Goal: Transaction & Acquisition: Purchase product/service

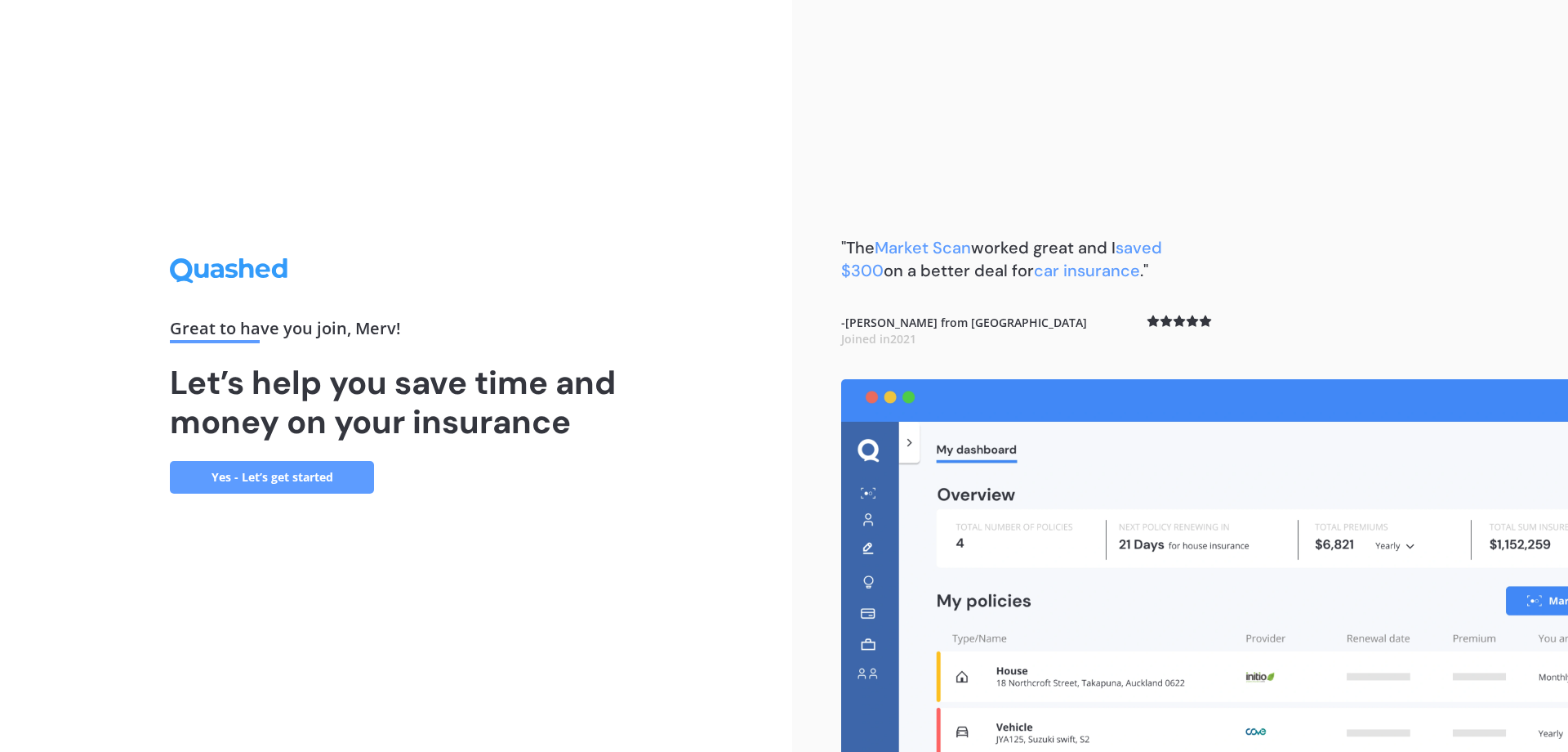
click at [222, 477] on link "Yes - Let’s get started" at bounding box center [272, 477] width 204 height 33
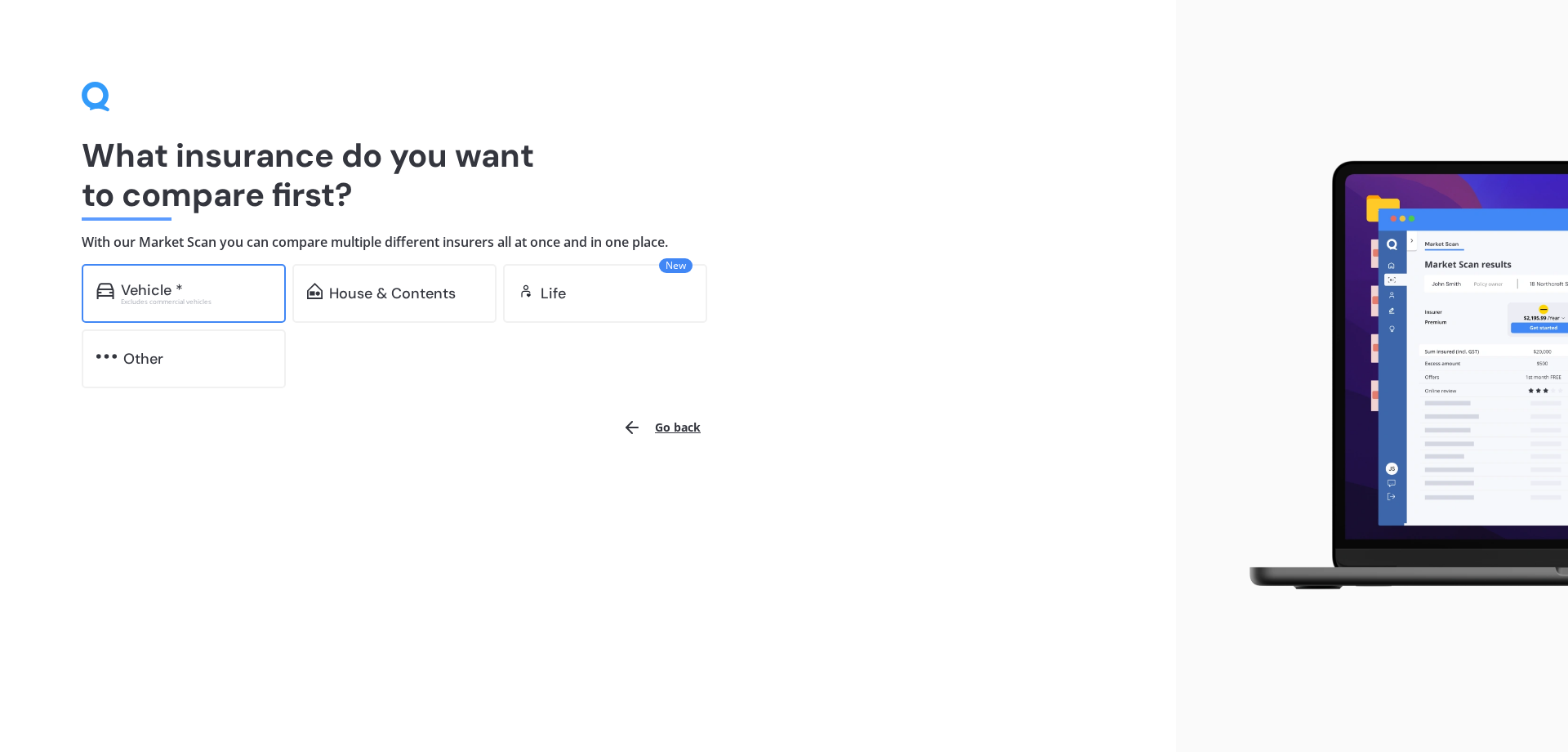
click at [143, 307] on div "Vehicle * Excludes commercial vehicles" at bounding box center [184, 293] width 204 height 59
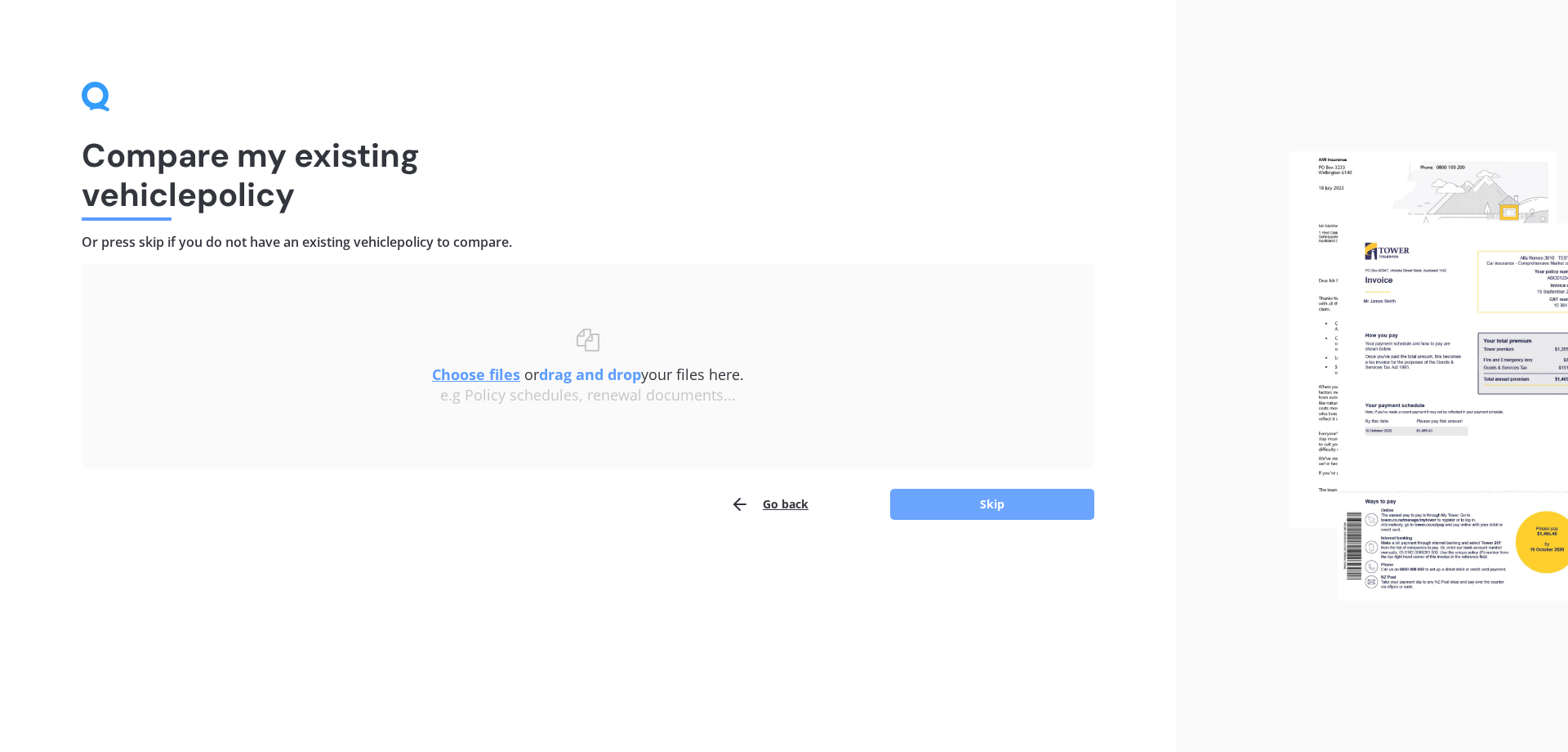
click at [972, 499] on button "Skip" at bounding box center [992, 503] width 204 height 31
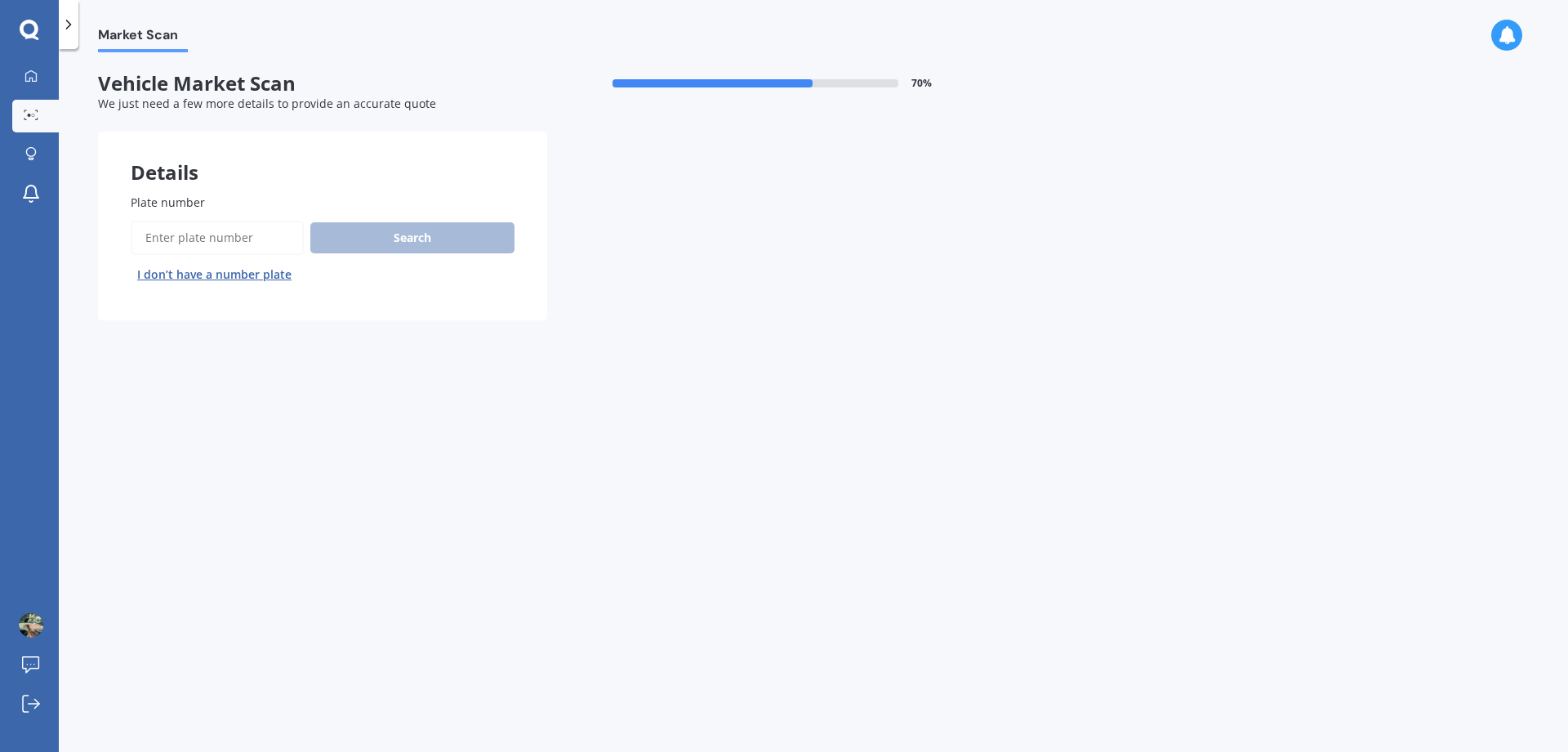
click at [216, 233] on input "Plate number" at bounding box center [217, 238] width 173 height 35
type input "fkr981"
click at [351, 231] on button "Search" at bounding box center [412, 237] width 204 height 31
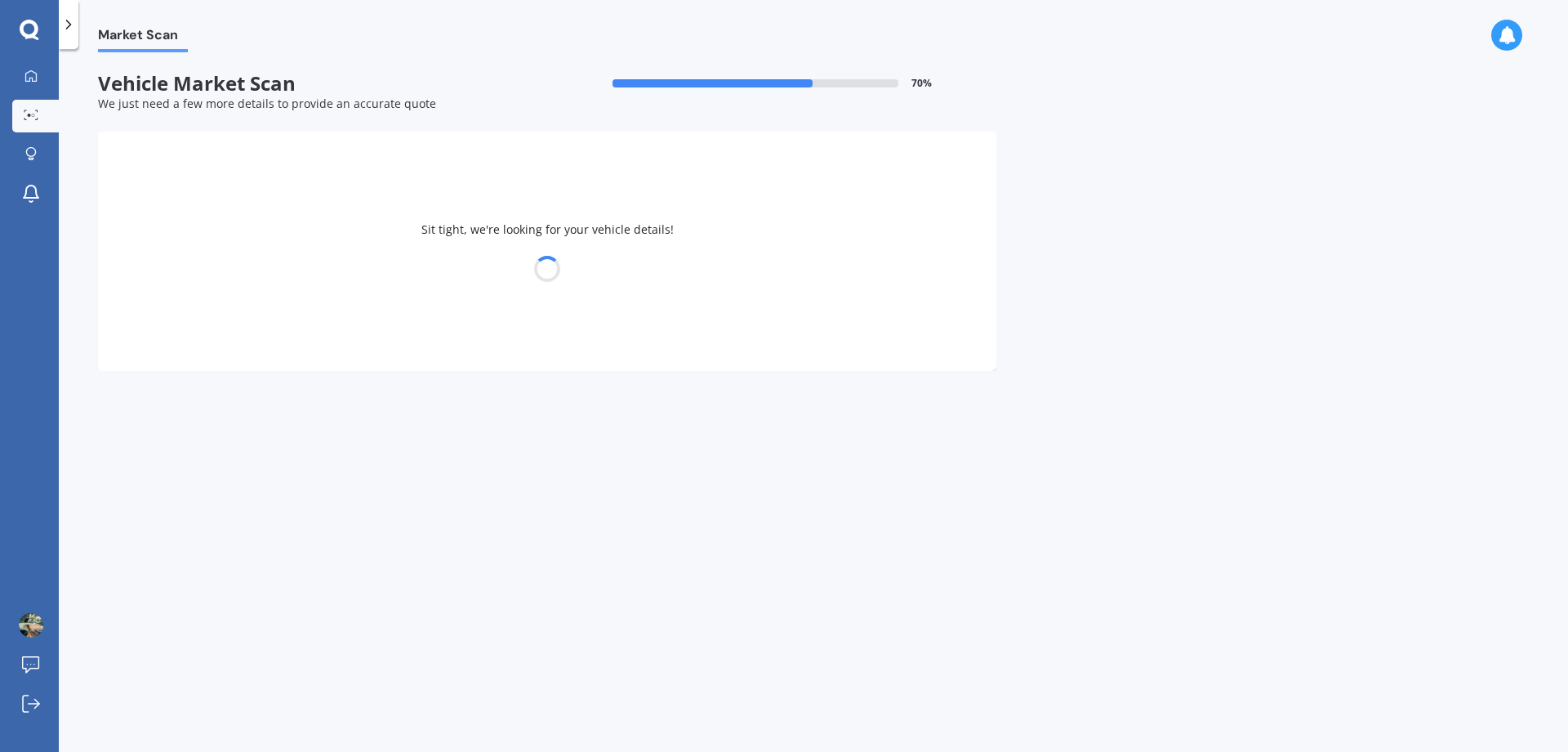
select select "TOYOTA"
select select "RAV-4"
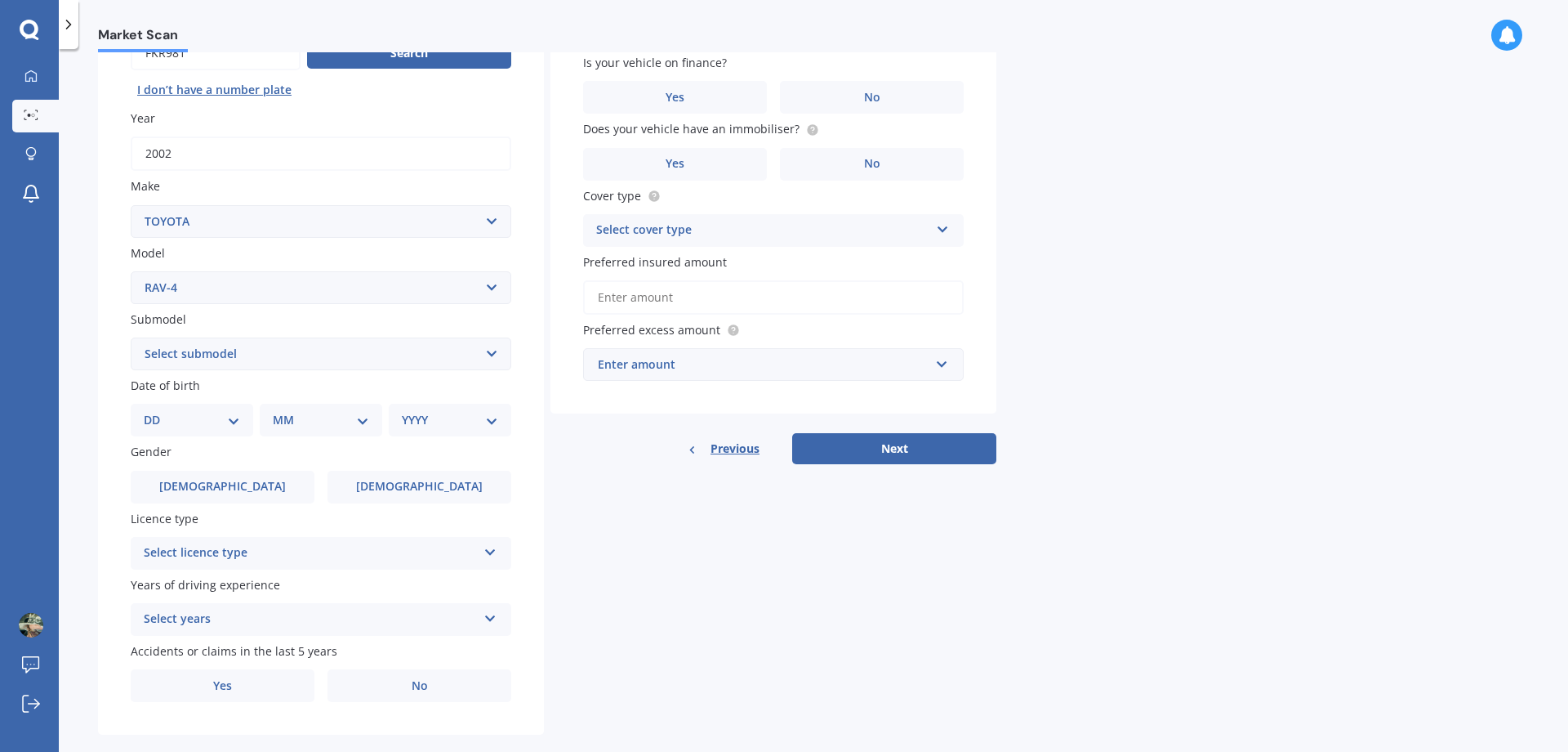
scroll to position [186, 0]
click at [131, 336] on select "Select submodel Diesel EV GX SUV 2.2/4WD/6AT Hybrid Hybrid 2WD Petrol" at bounding box center [321, 352] width 380 height 33
select select "PETROL"
click option "Petrol" at bounding box center [0, 0] width 0 height 0
click at [131, 336] on select "Select submodel Diesel EV GX SUV 2.2/4WD/6AT Hybrid Hybrid 2WD Petrol" at bounding box center [321, 352] width 380 height 33
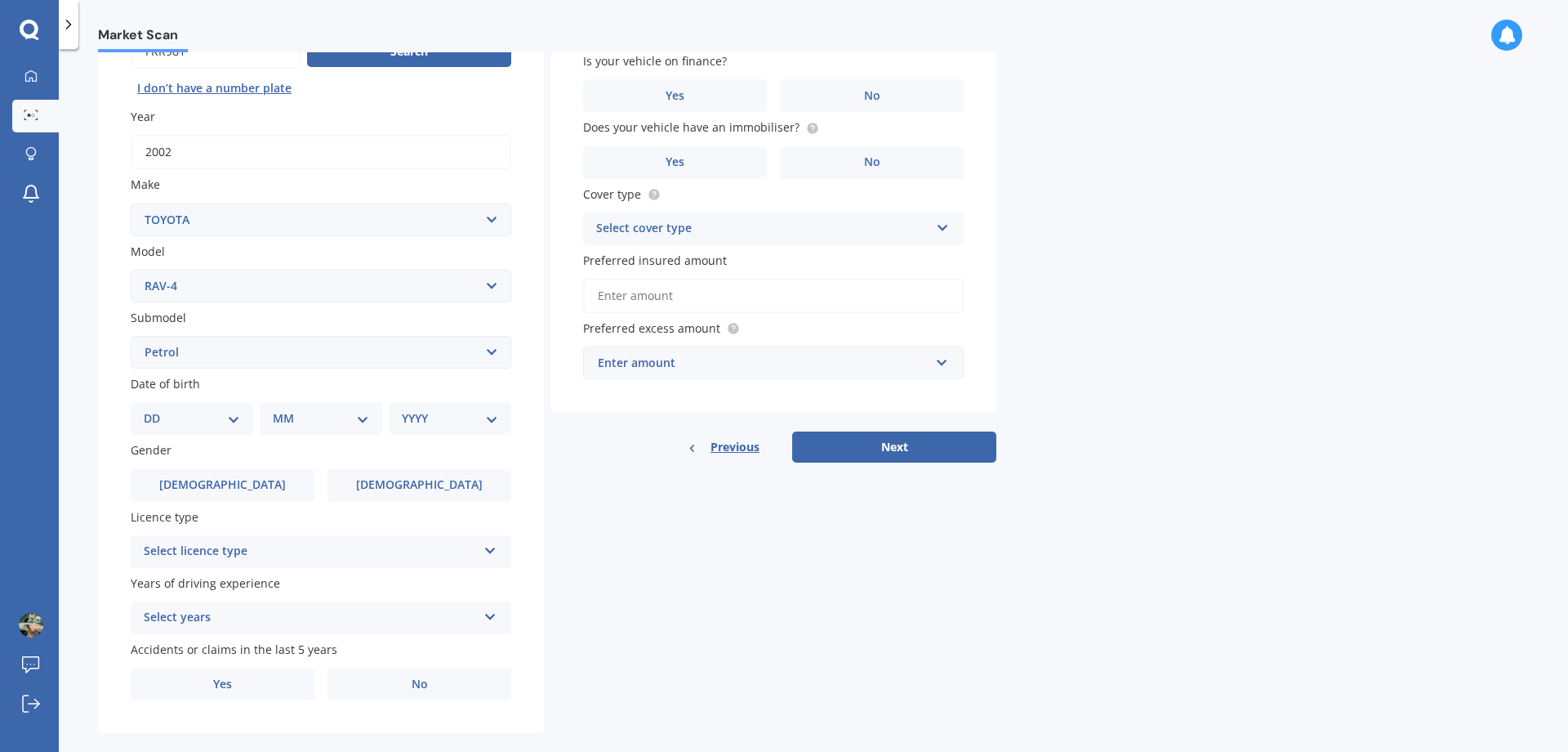
click at [96, 302] on div "Market Scan Vehicle Market Scan 70 % We just need a few more details to provide…" at bounding box center [813, 404] width 1509 height 703
click at [237, 488] on span "[DEMOGRAPHIC_DATA]" at bounding box center [223, 485] width 130 height 14
click at [0, 0] on input "[DEMOGRAPHIC_DATA]" at bounding box center [0, 0] width 0 height 0
click at [143, 409] on select "DD 01 02 03 04 05 06 07 08 09 10 11 12 13 14 15 16 17 18 19 20 21 22 23 24 25 2…" at bounding box center [192, 418] width 96 height 18
select select "20"
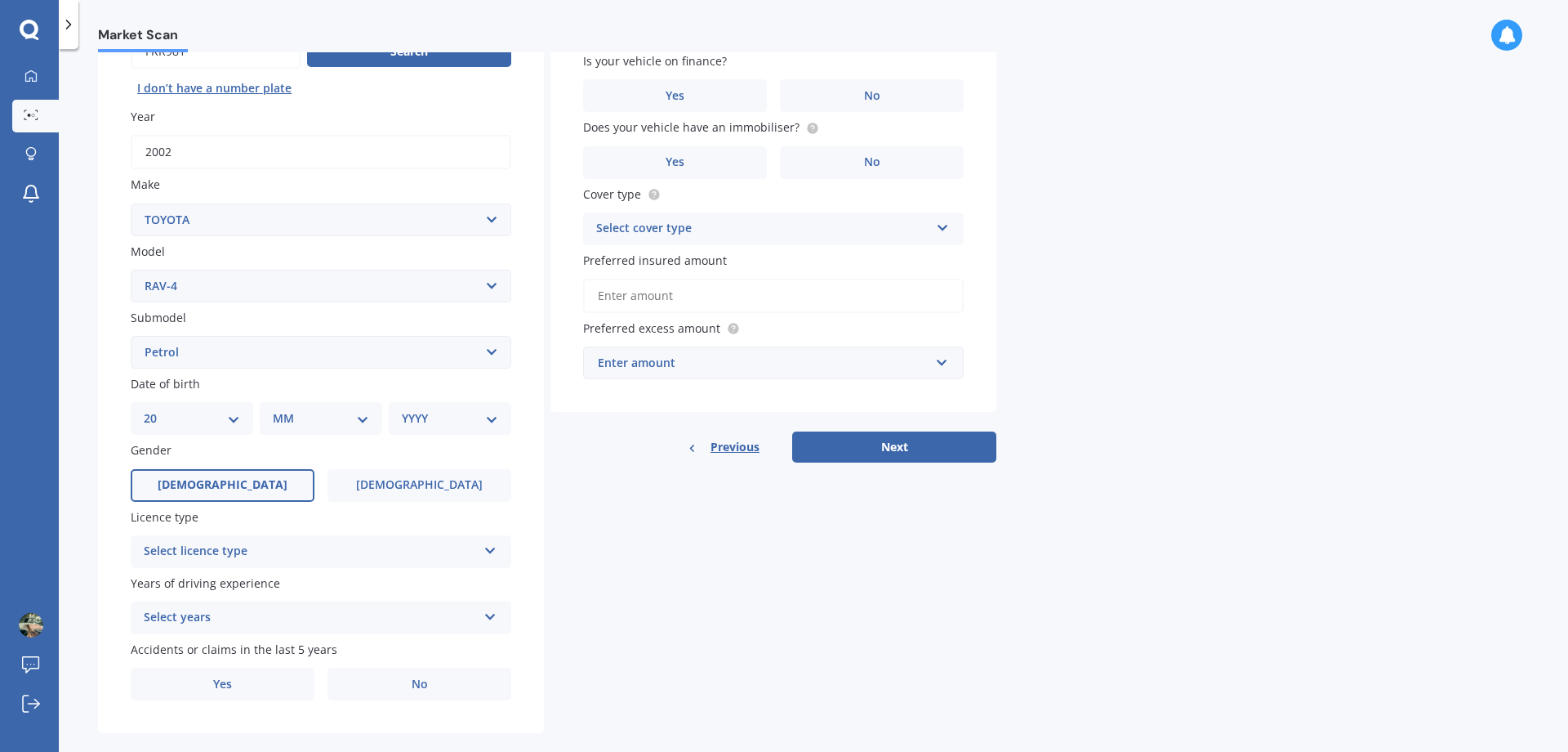
click option "20" at bounding box center [0, 0] width 0 height 0
click at [280, 409] on select "MM 01 02 03 04 05 06 07 08 09 10 11 12" at bounding box center [324, 418] width 90 height 18
select select "03"
click option "03" at bounding box center [0, 0] width 0 height 0
click at [402, 409] on select "YYYY 2025 2024 2023 2022 2021 2020 2019 2018 2017 2016 2015 2014 2013 2012 2011…" at bounding box center [446, 418] width 90 height 18
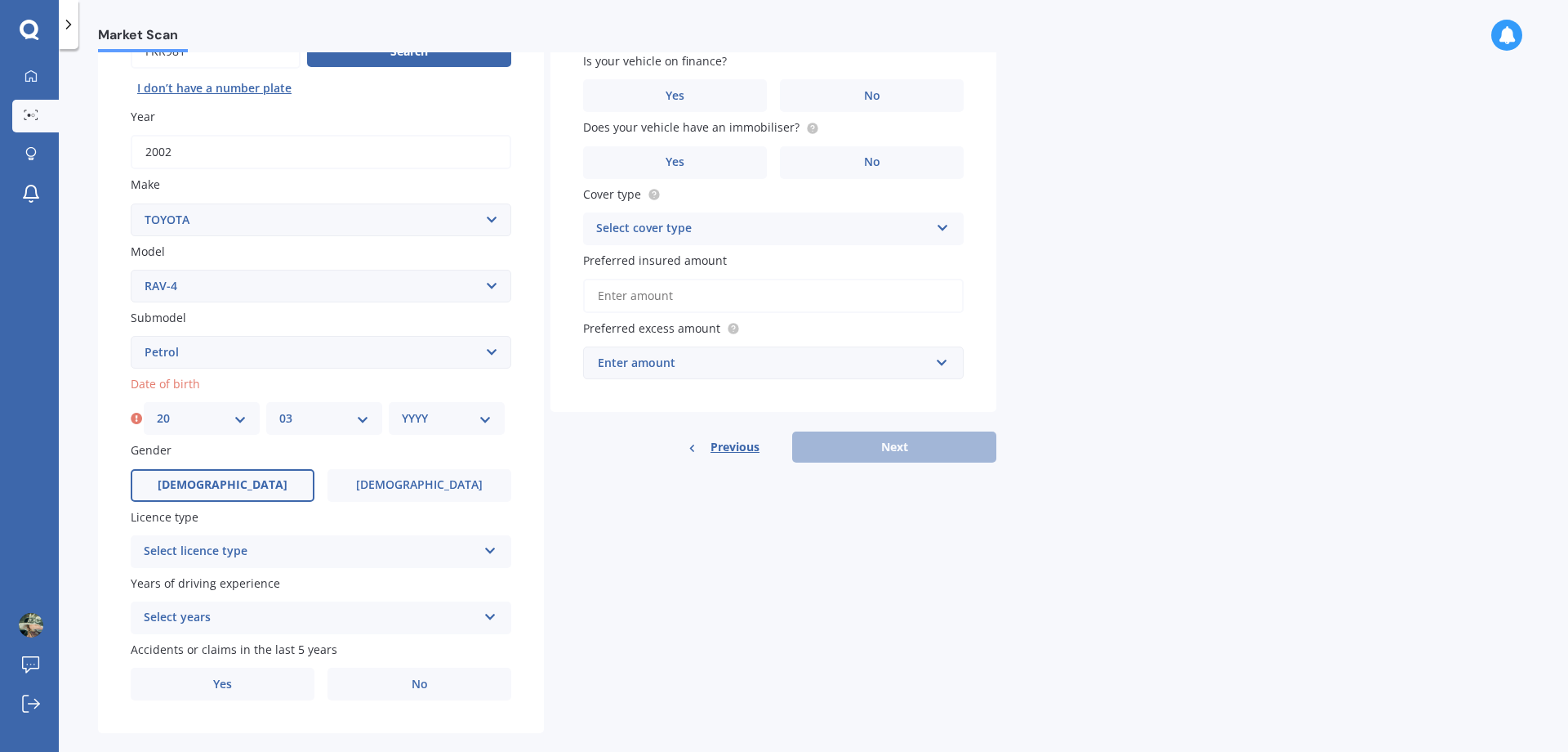
select select "1973"
click option "1973" at bounding box center [0, 0] width 0 height 0
click at [468, 557] on div "Select licence type" at bounding box center [310, 552] width 333 height 20
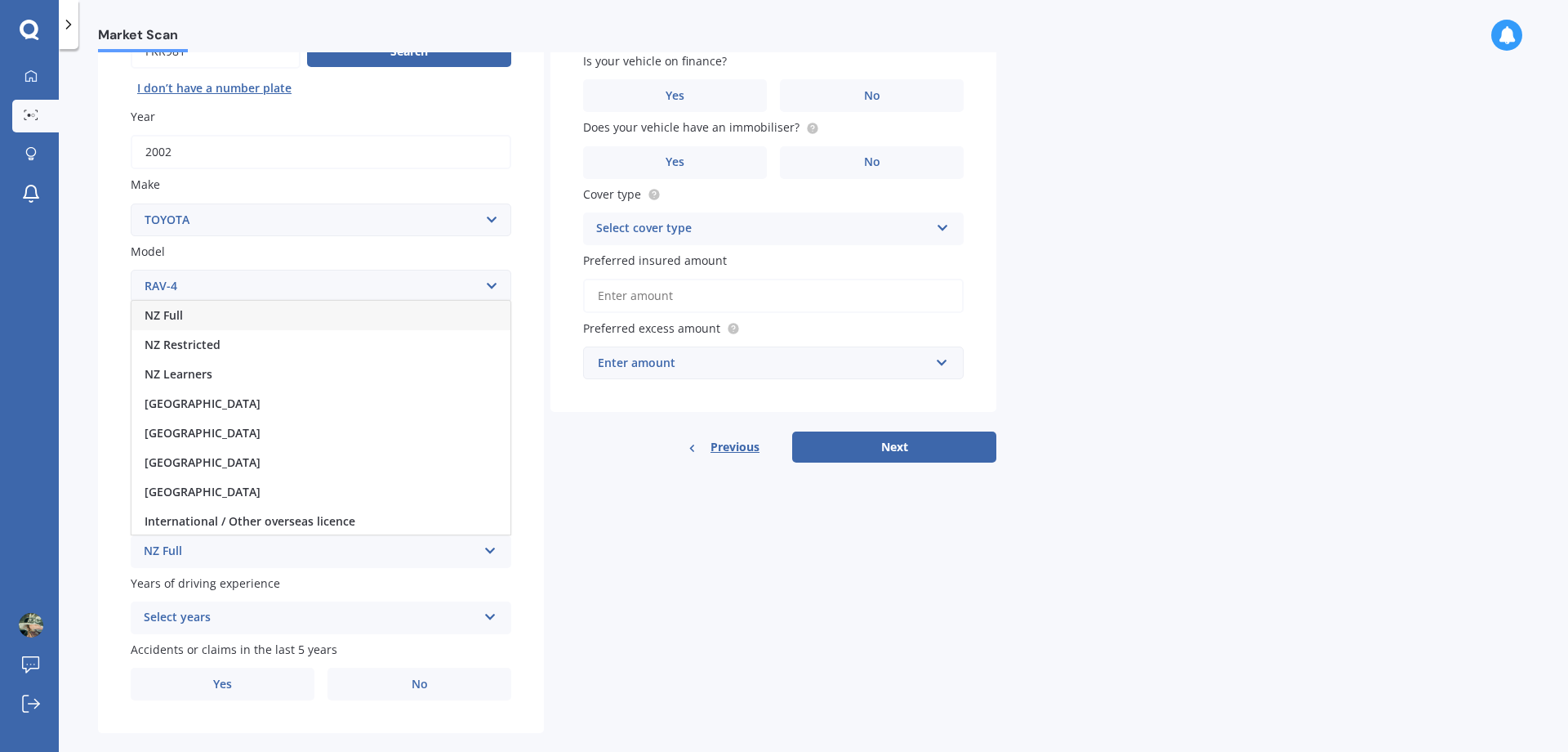
click at [174, 323] on span "NZ Full" at bounding box center [163, 315] width 38 height 15
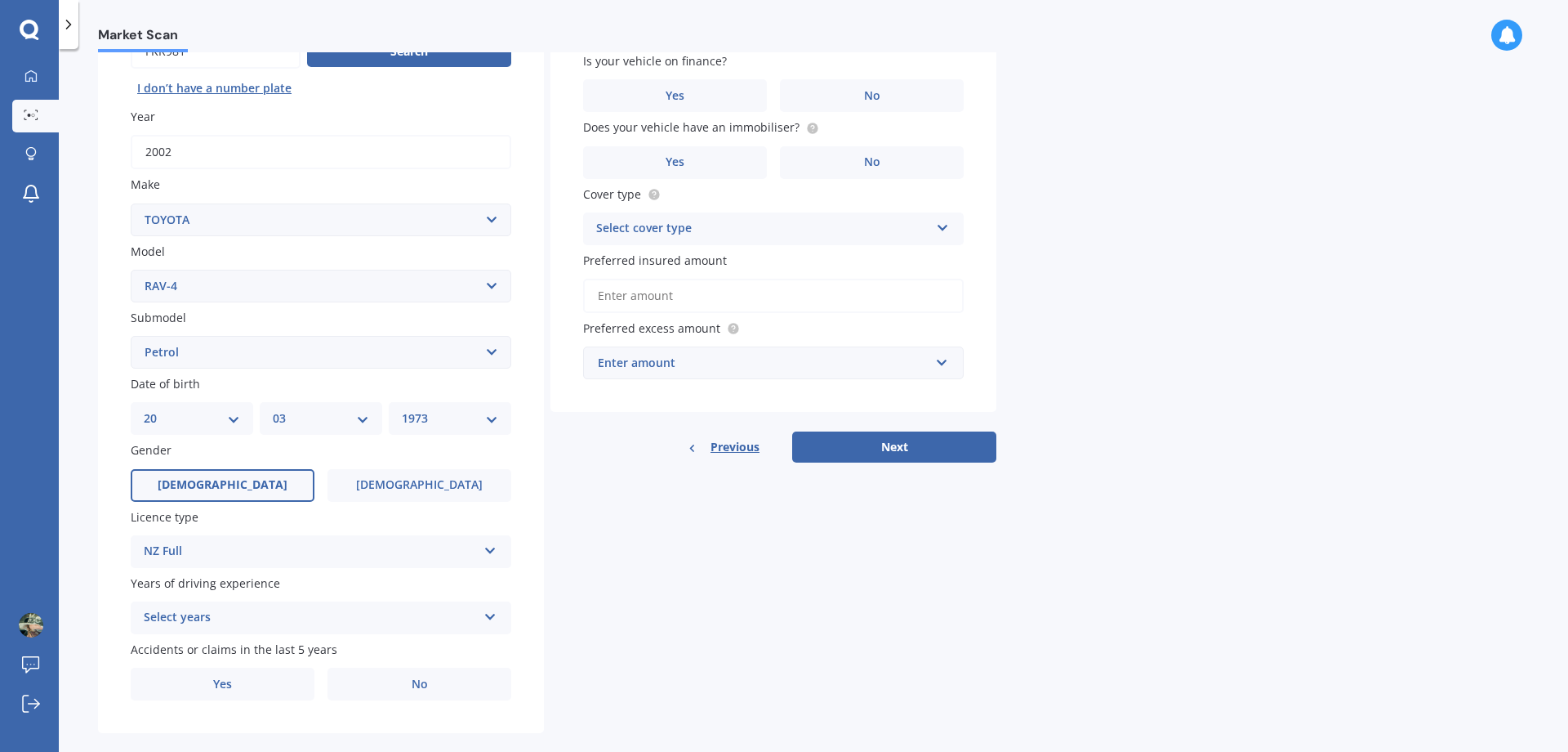
click at [497, 618] on icon at bounding box center [491, 613] width 14 height 12
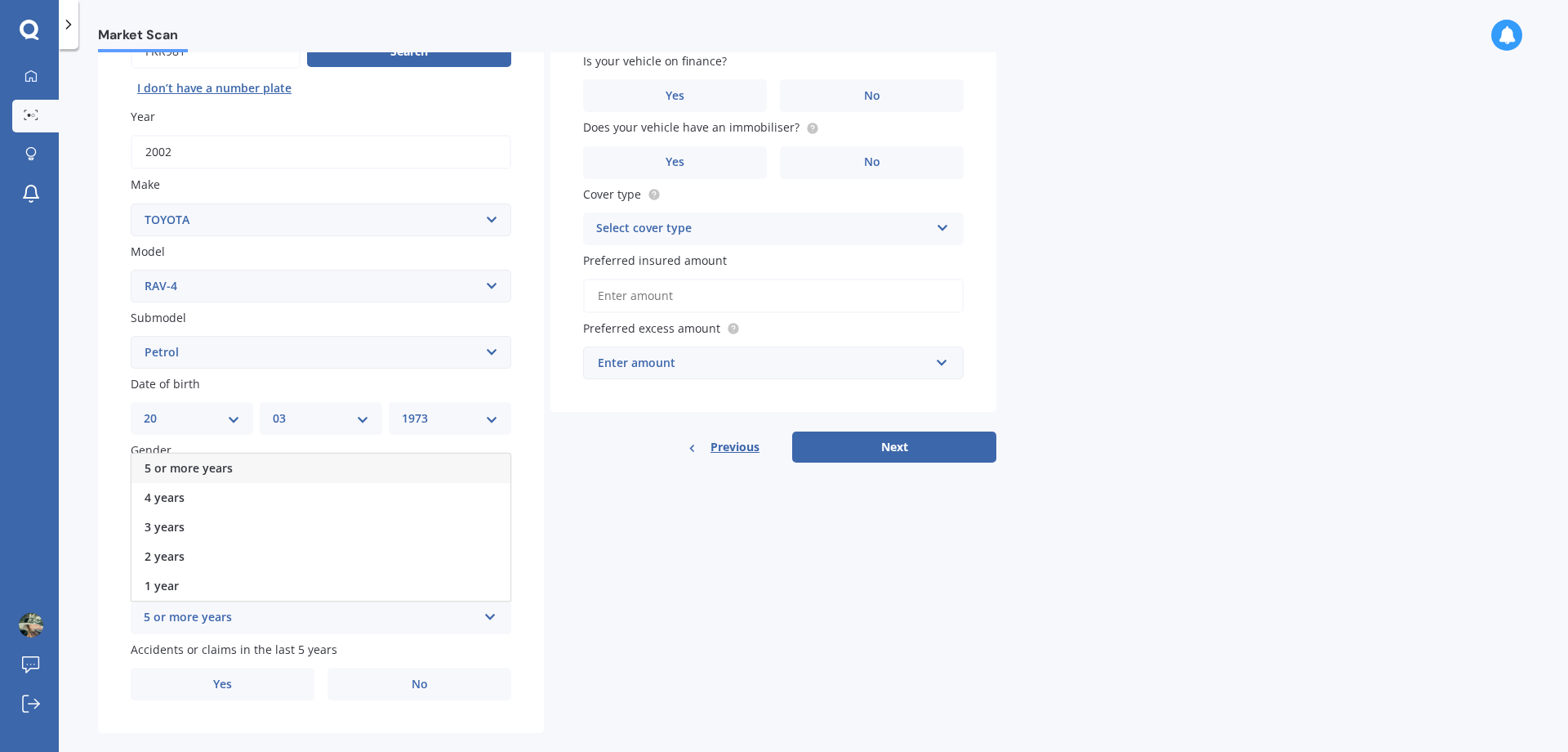
click at [185, 472] on span "5 or more years" at bounding box center [188, 467] width 88 height 15
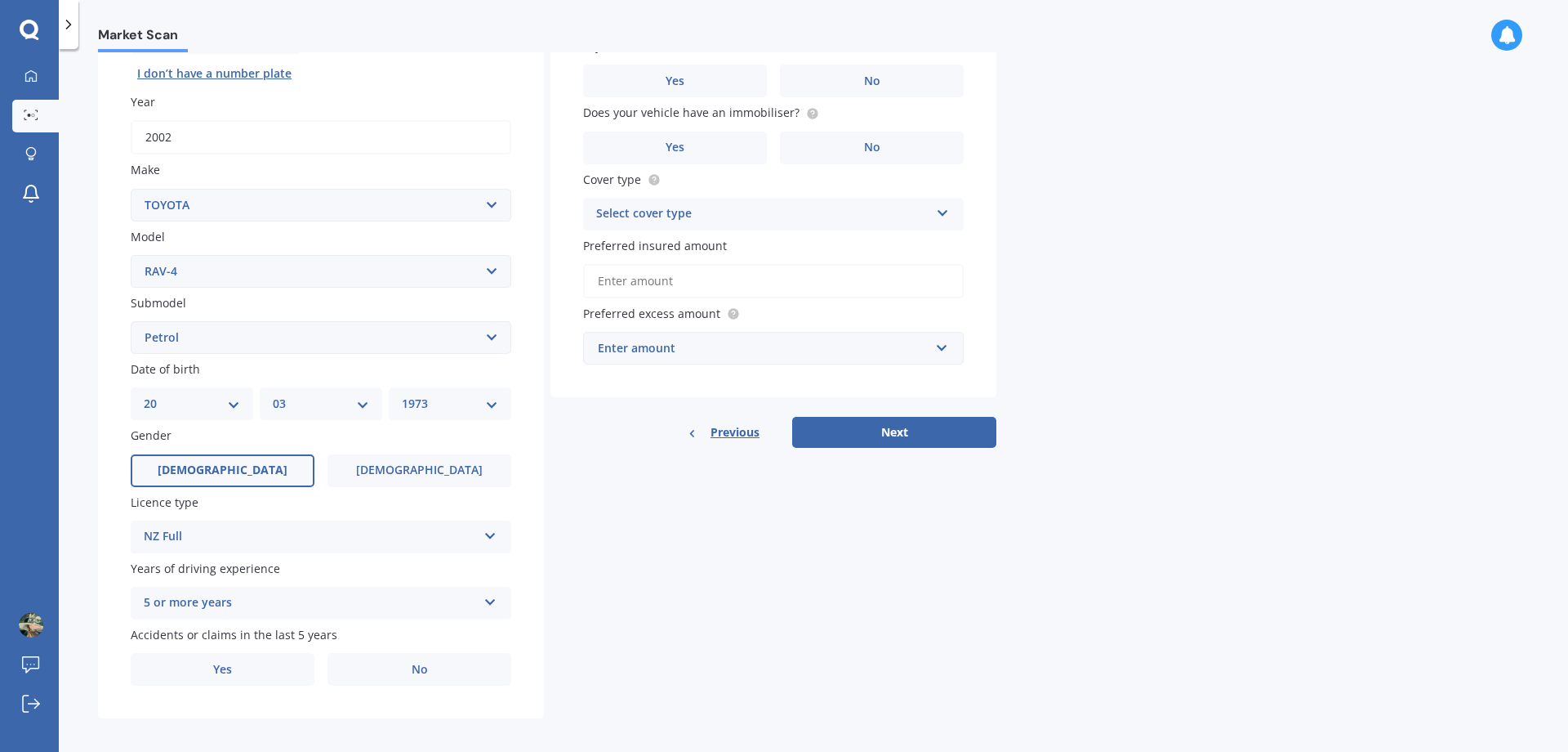
scroll to position [215, 0]
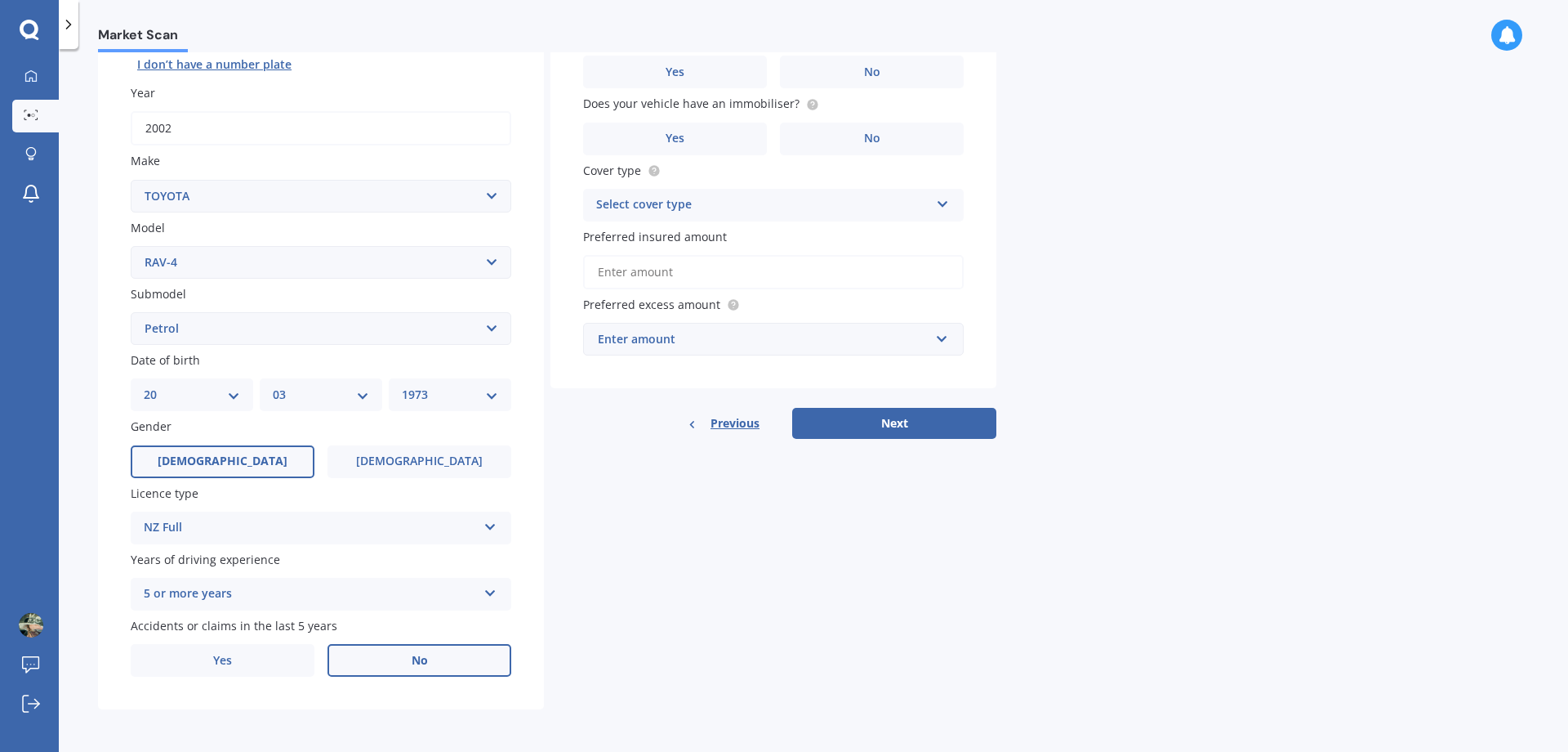
click at [395, 673] on label "No" at bounding box center [420, 660] width 184 height 33
click at [0, 0] on input "No" at bounding box center [0, 0] width 0 height 0
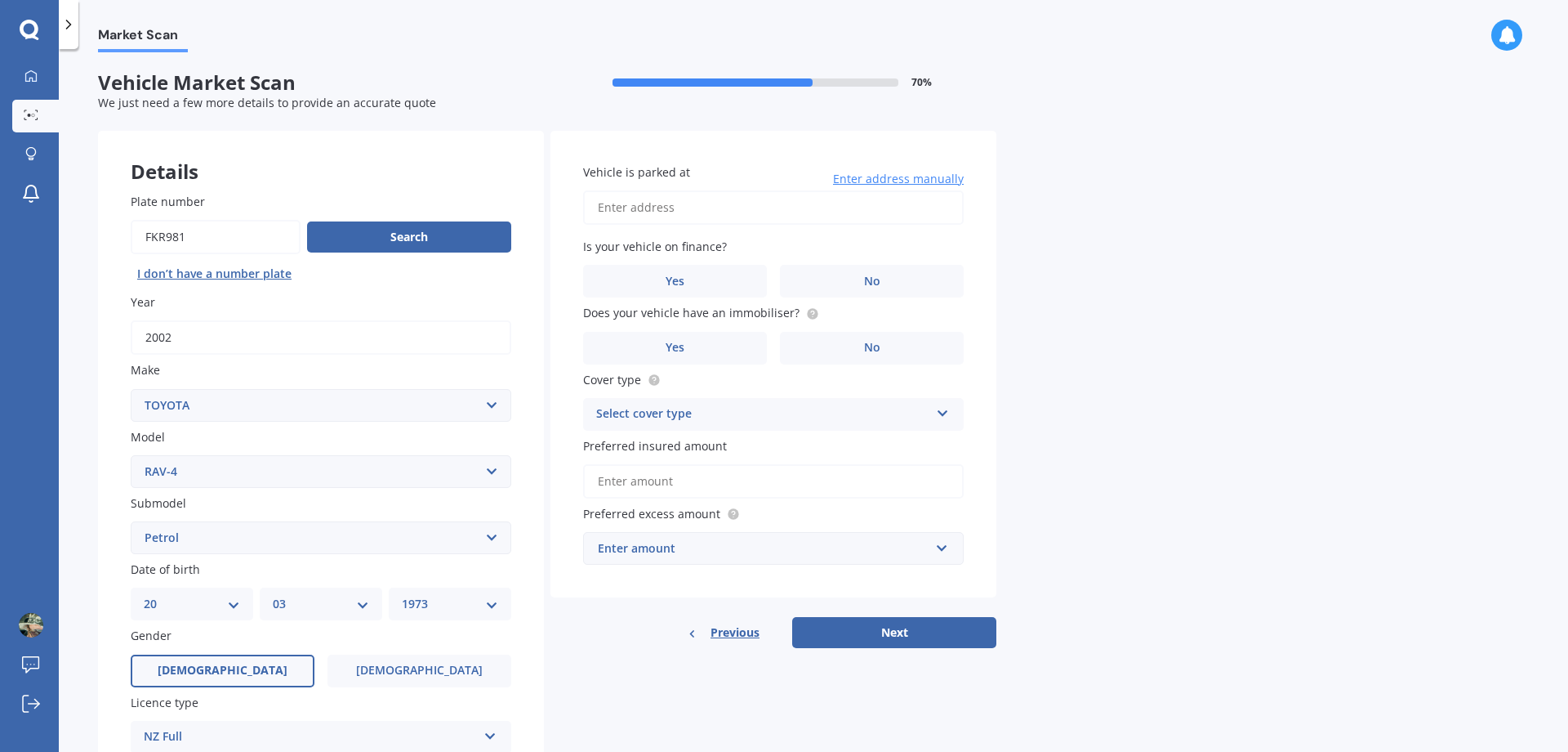
scroll to position [0, 0]
click at [899, 358] on label "No" at bounding box center [872, 348] width 184 height 33
click at [0, 0] on input "No" at bounding box center [0, 0] width 0 height 0
click at [858, 276] on label "No" at bounding box center [872, 282] width 184 height 33
click at [0, 0] on input "No" at bounding box center [0, 0] width 0 height 0
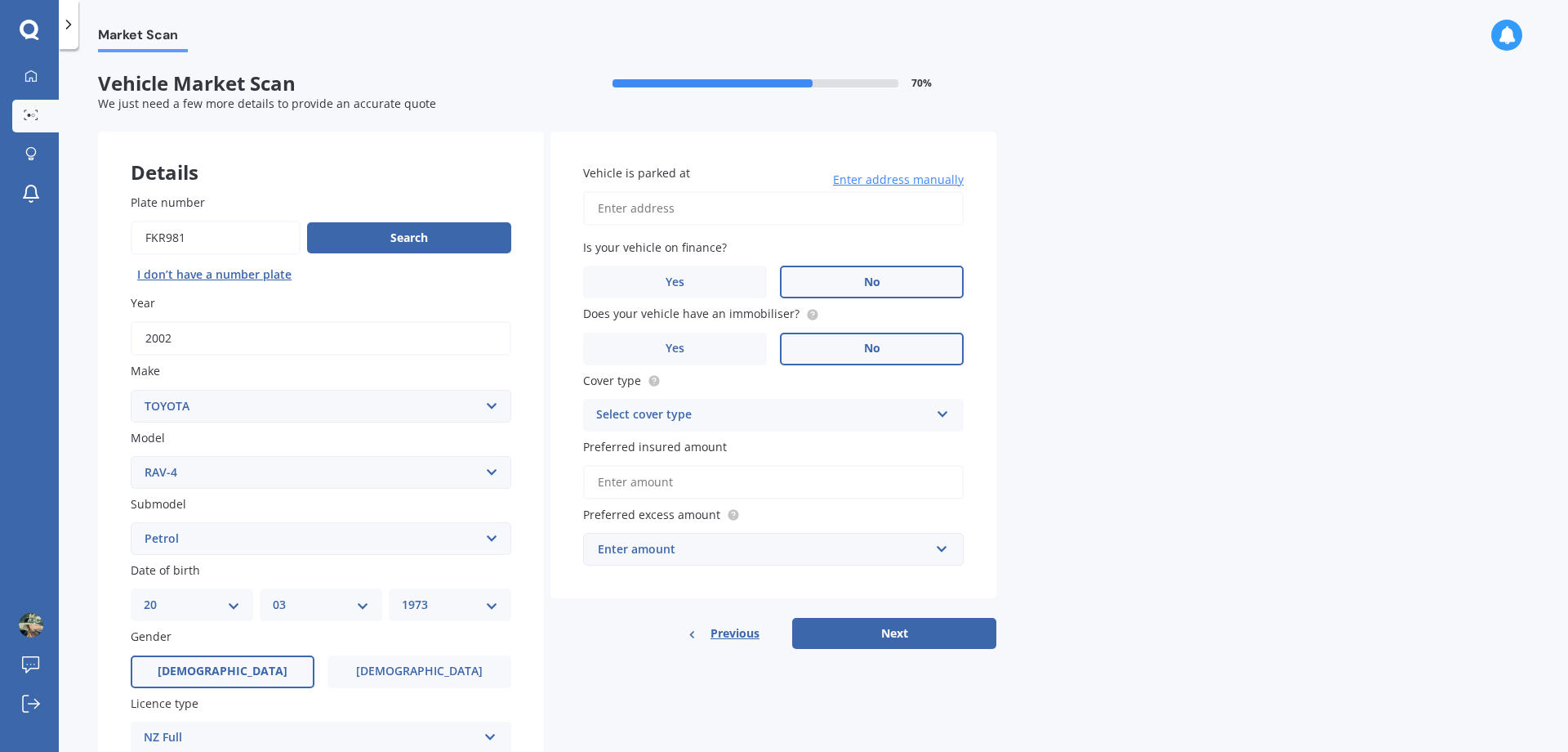
click at [737, 206] on input "Vehicle is parked at" at bounding box center [773, 208] width 380 height 35
type input "[STREET_ADDRESS]"
click at [789, 416] on div "Select cover type" at bounding box center [763, 415] width 333 height 20
click at [672, 447] on span "Comprehensive" at bounding box center [640, 445] width 86 height 15
click at [659, 554] on div "Enter amount" at bounding box center [764, 549] width 331 height 18
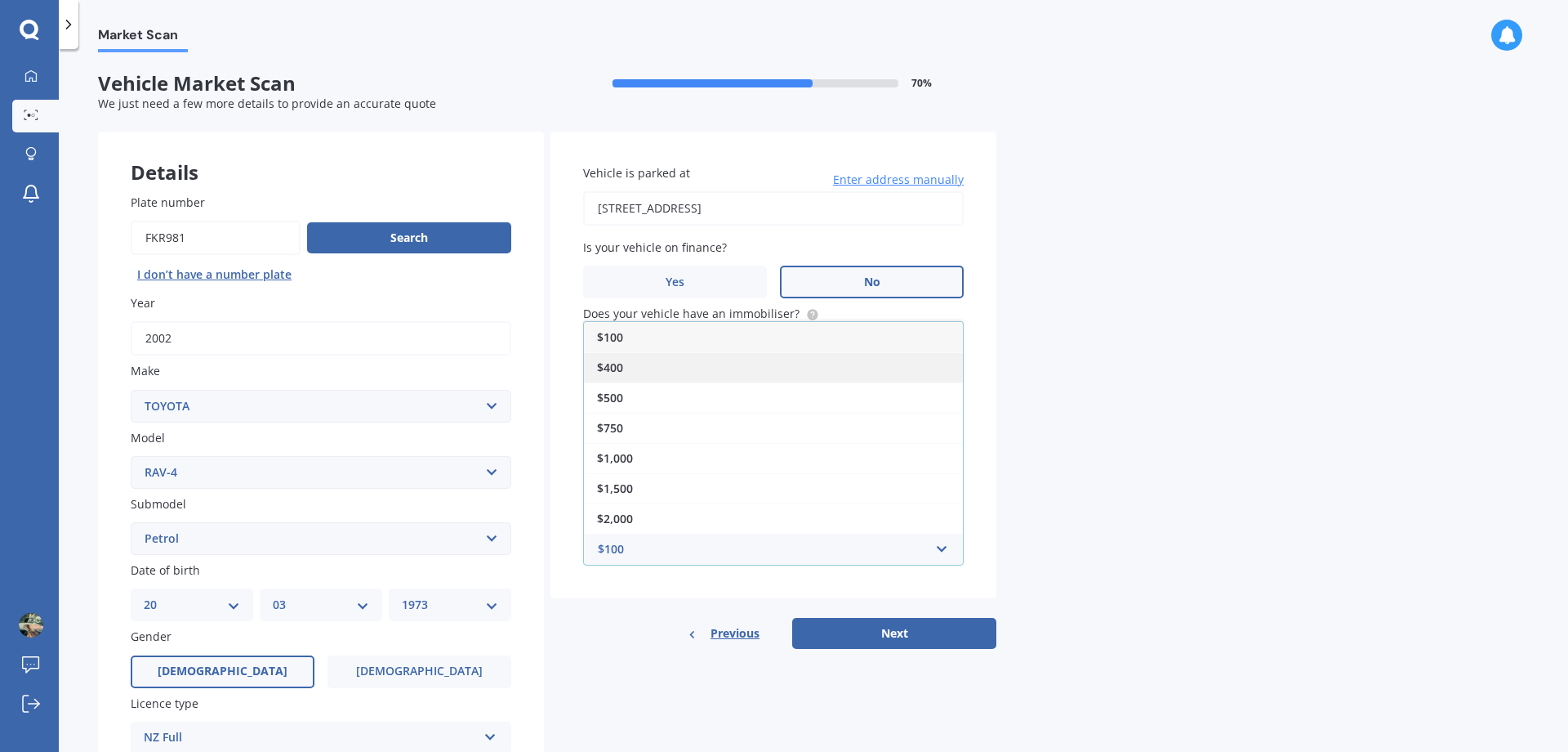
click at [610, 369] on span "$400" at bounding box center [609, 366] width 26 height 15
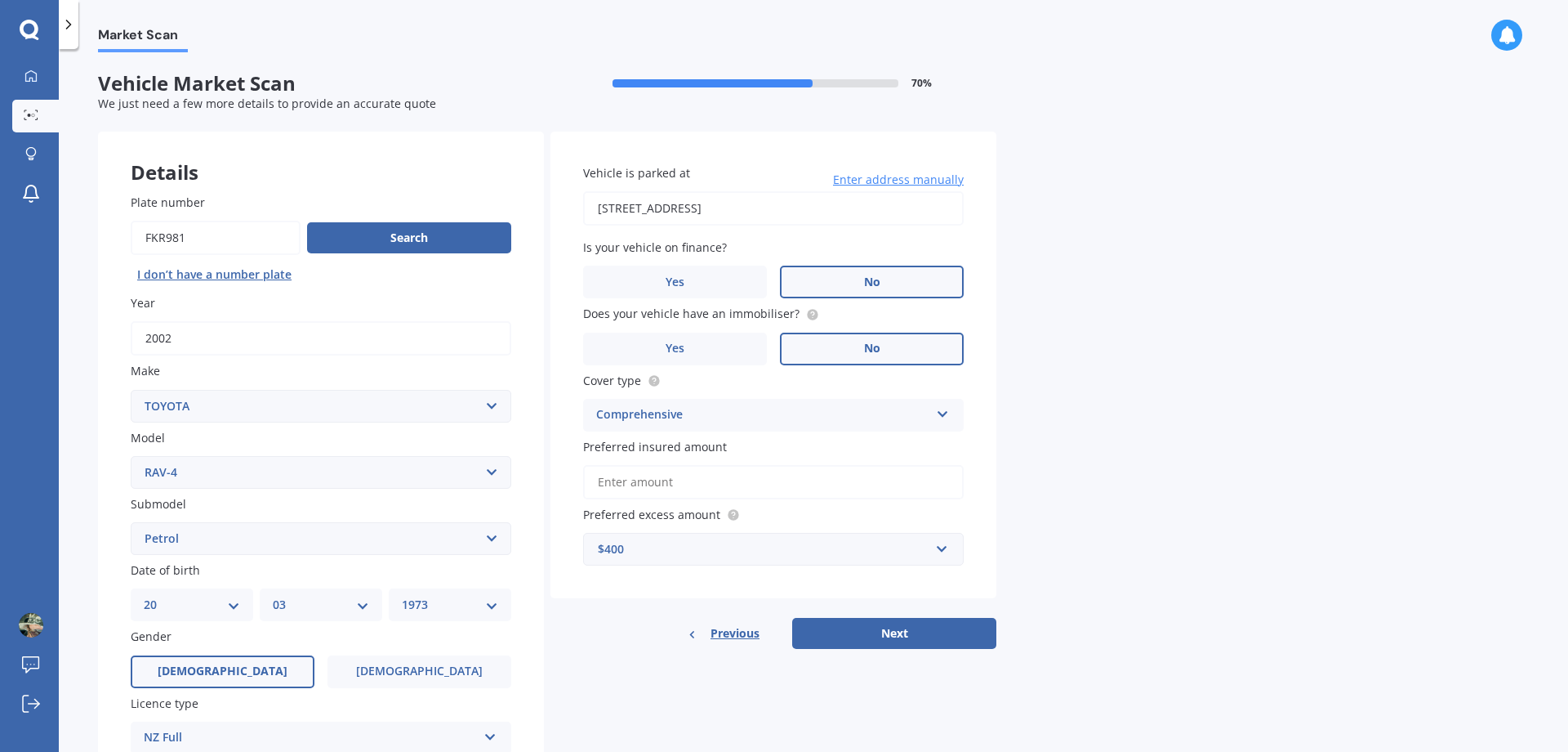
click at [630, 486] on input "Preferred insured amount" at bounding box center [773, 482] width 380 height 35
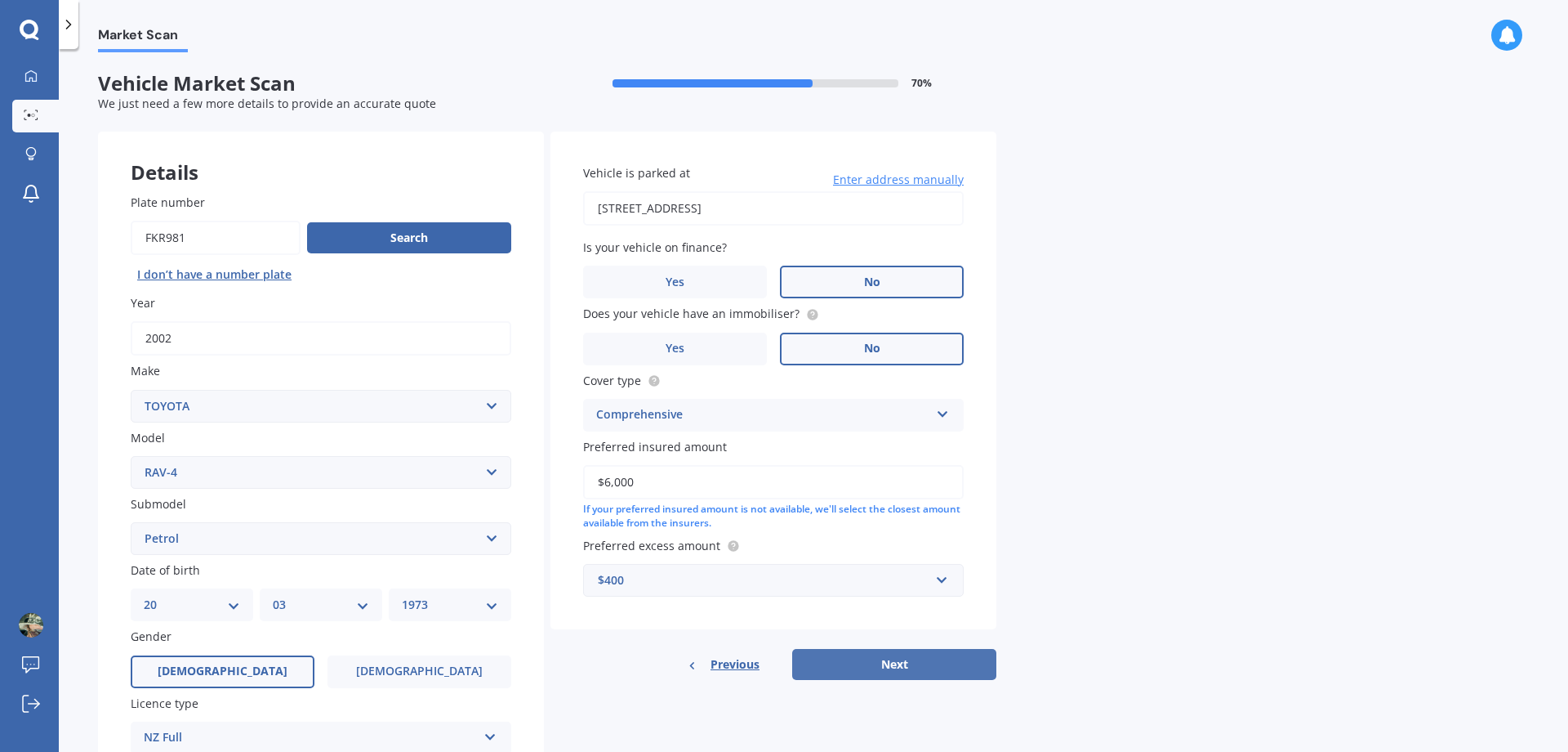
type input "$6,000"
click at [853, 668] on button "Next" at bounding box center [894, 664] width 204 height 31
select select "20"
select select "03"
select select "1973"
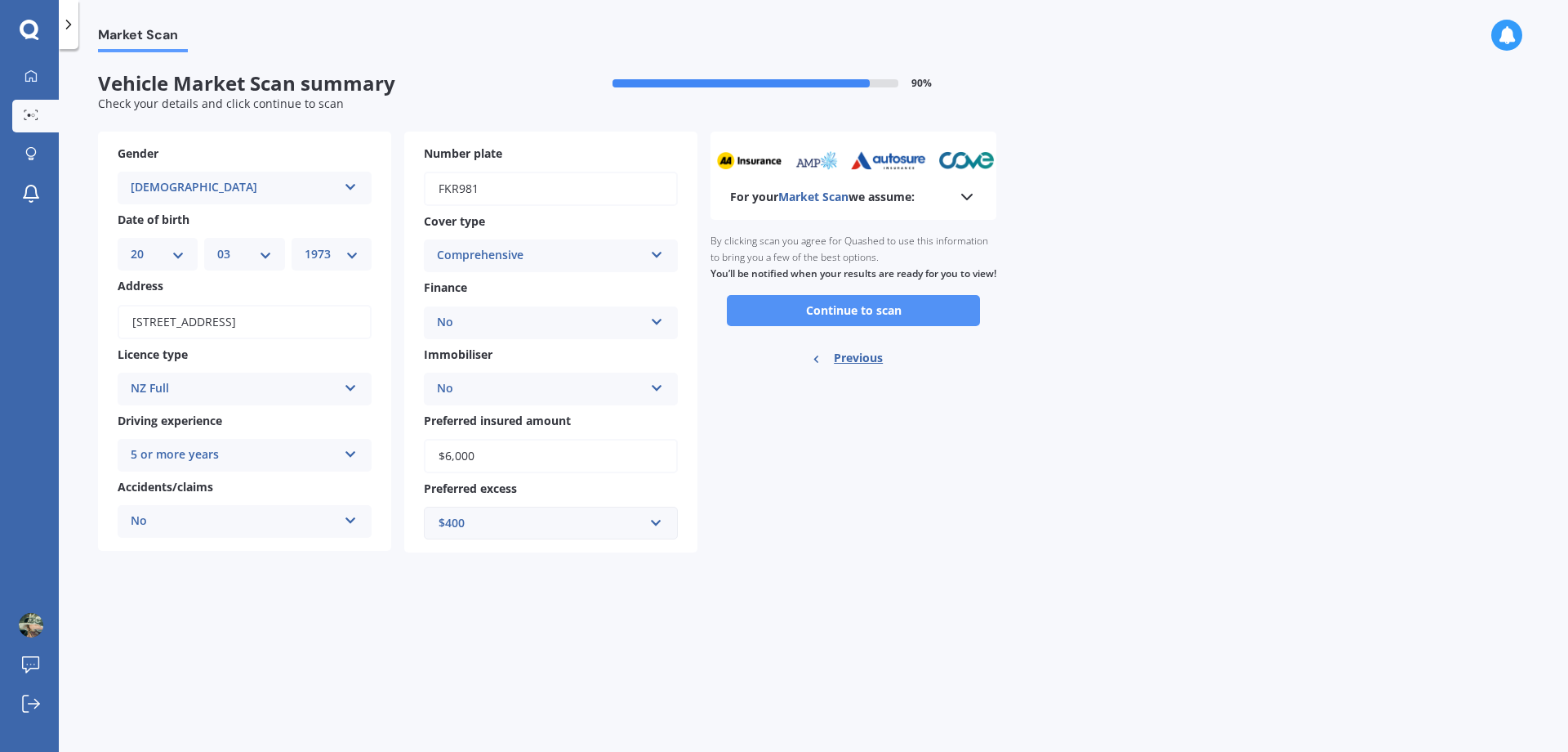
click at [798, 322] on button "Continue to scan" at bounding box center [853, 310] width 253 height 31
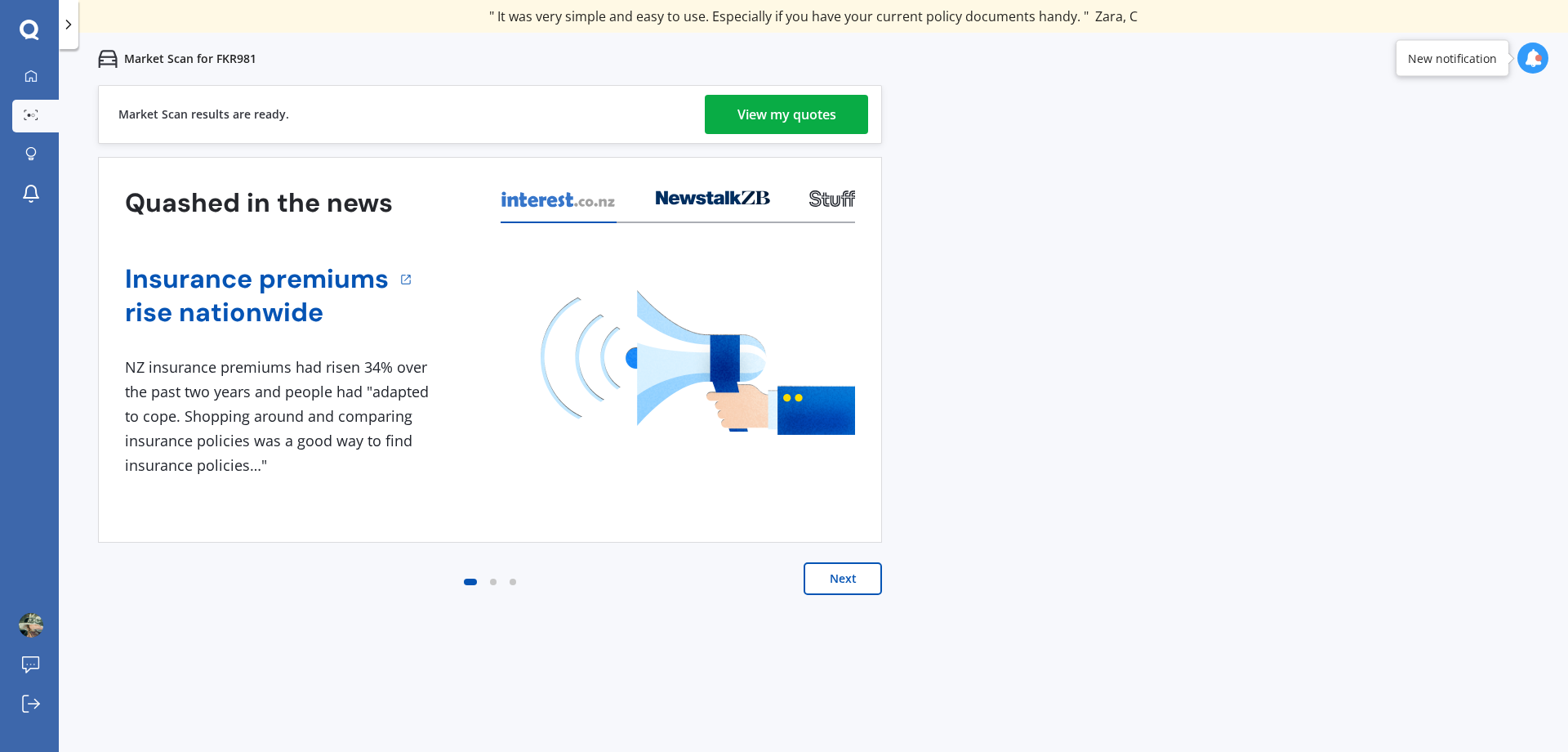
click at [839, 581] on button "Next" at bounding box center [843, 578] width 78 height 33
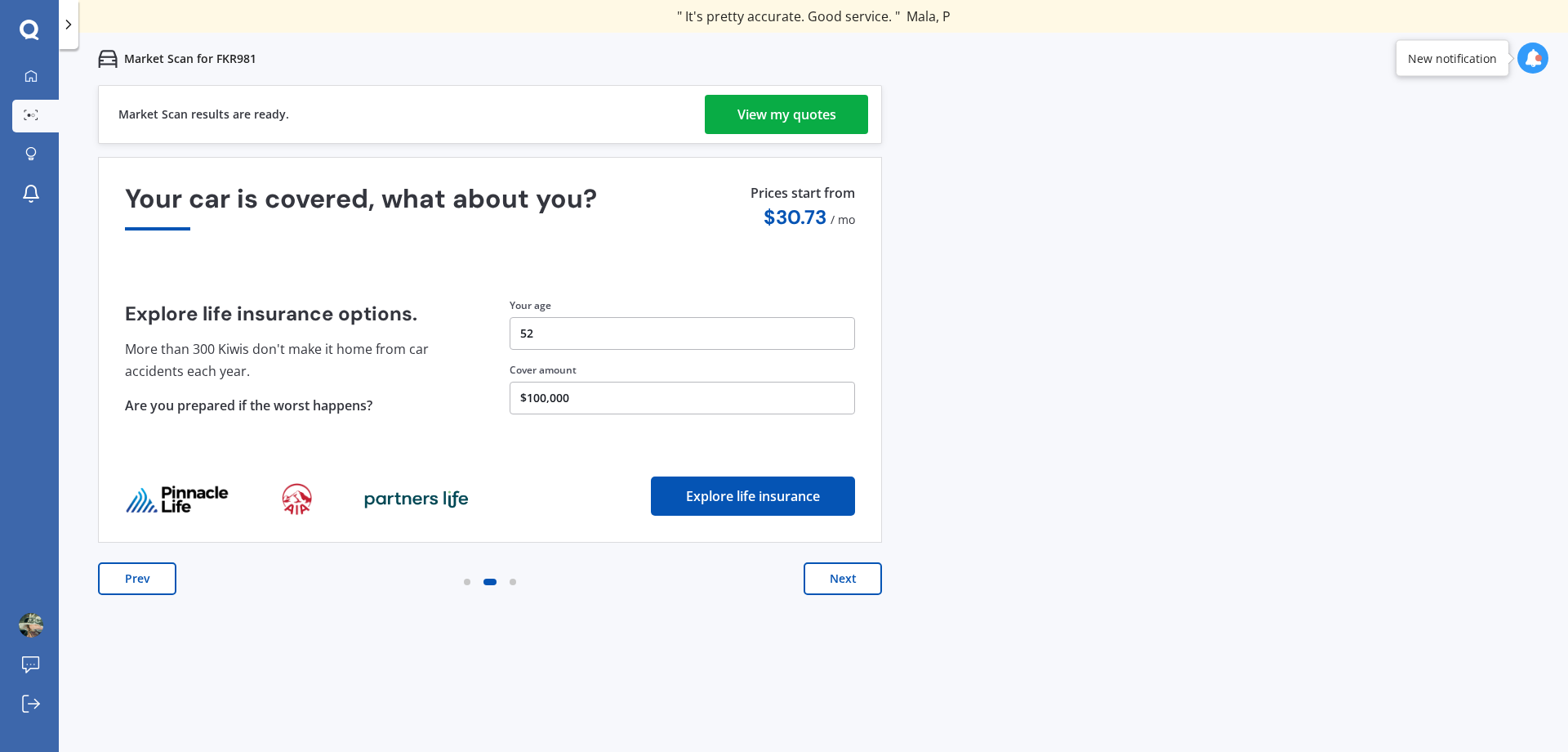
click at [813, 593] on button "Next" at bounding box center [843, 578] width 78 height 33
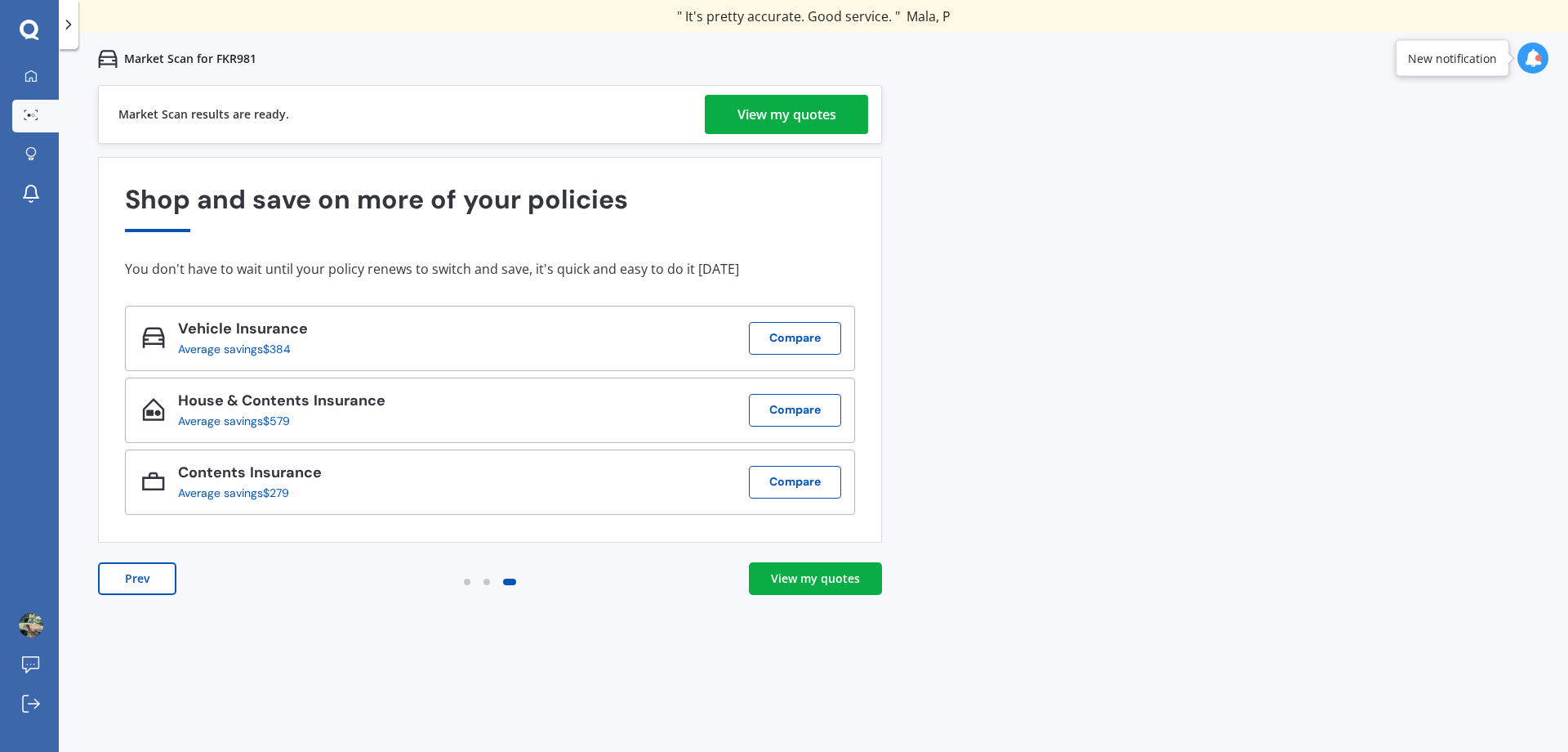
click at [779, 103] on div "View my quotes" at bounding box center [787, 114] width 99 height 39
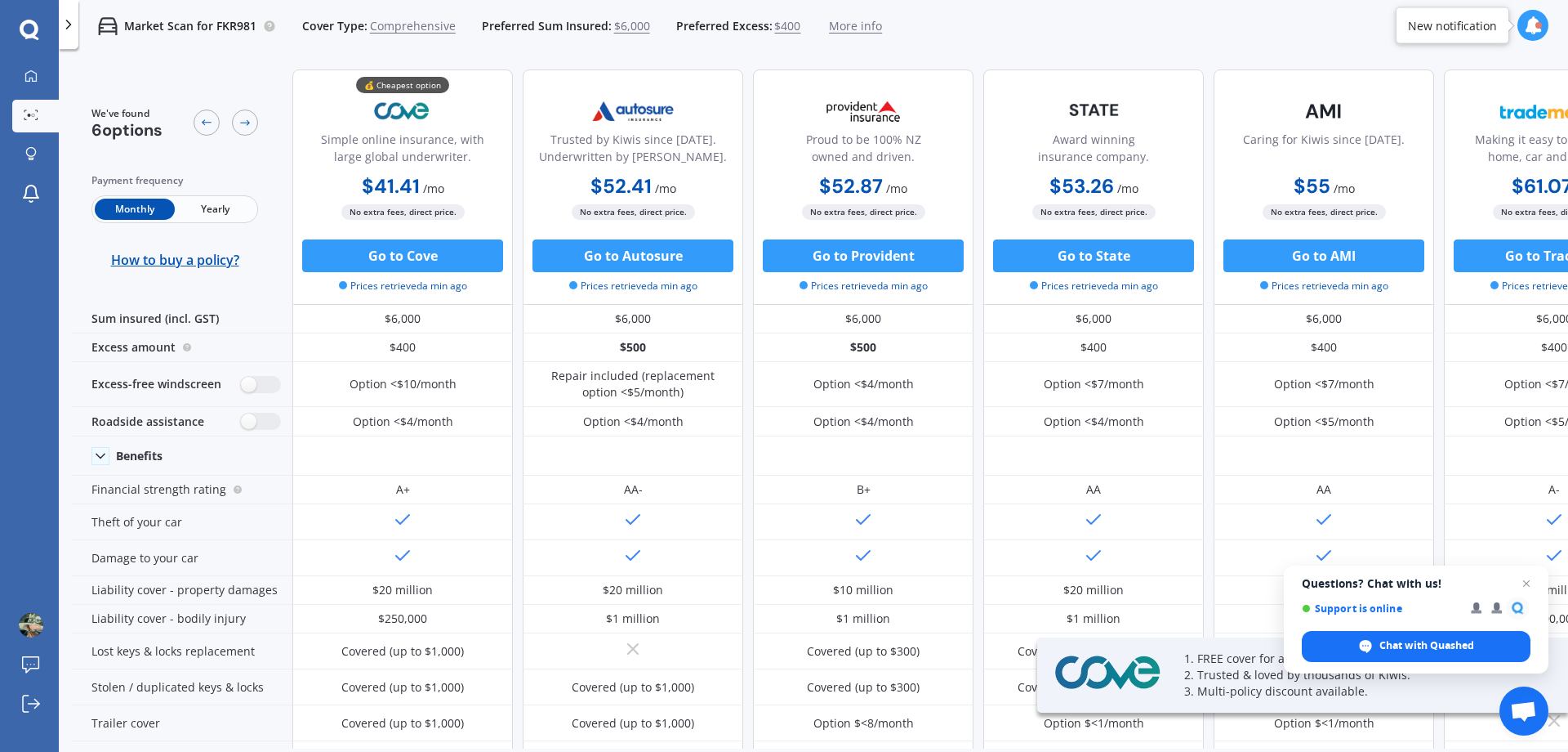
click at [1040, 30] on div "Market Scan for FKR981 Cover Type: Comprehensive Preferred Sum Insured: $6,000 …" at bounding box center [813, 26] width 1509 height 53
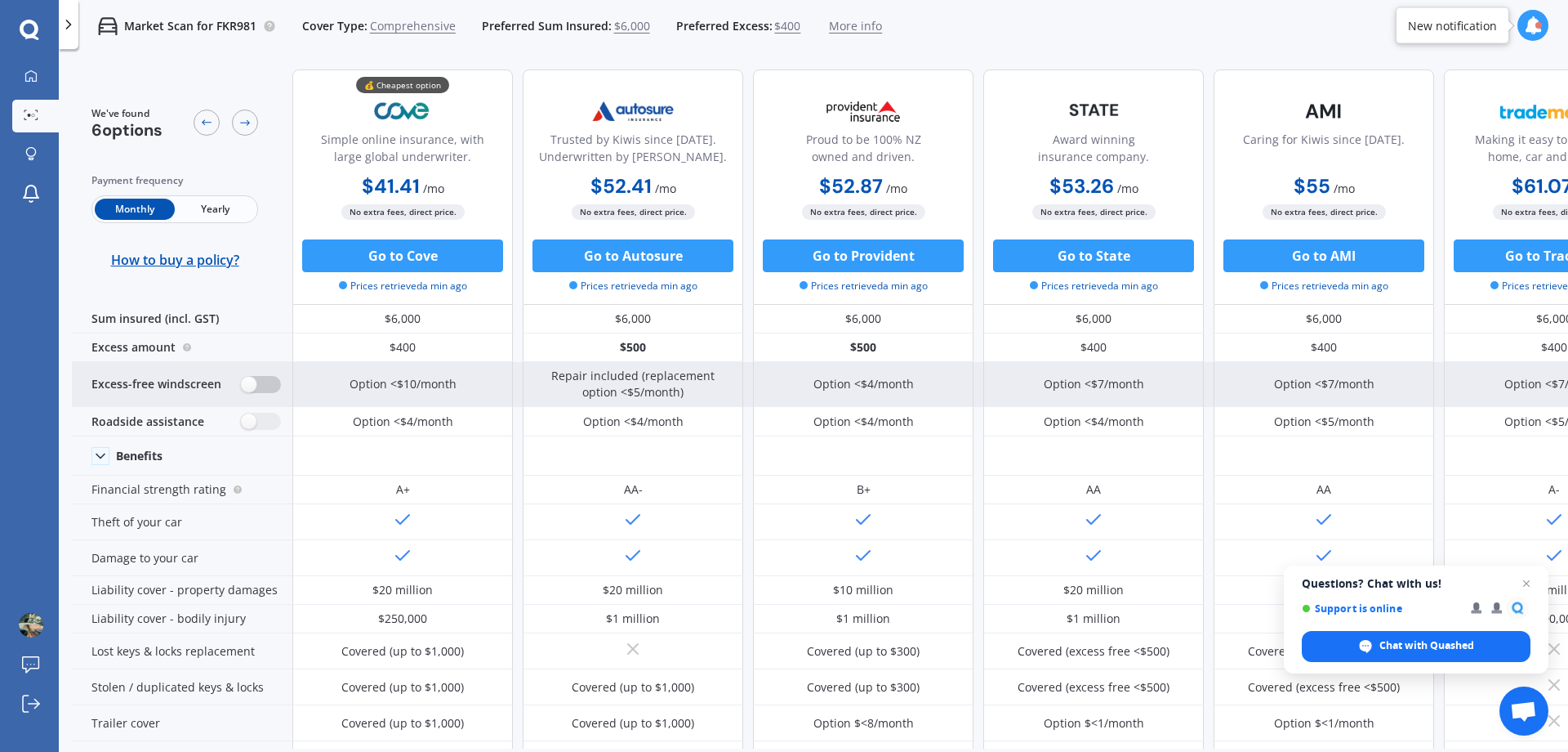
click at [268, 383] on label at bounding box center [260, 384] width 40 height 17
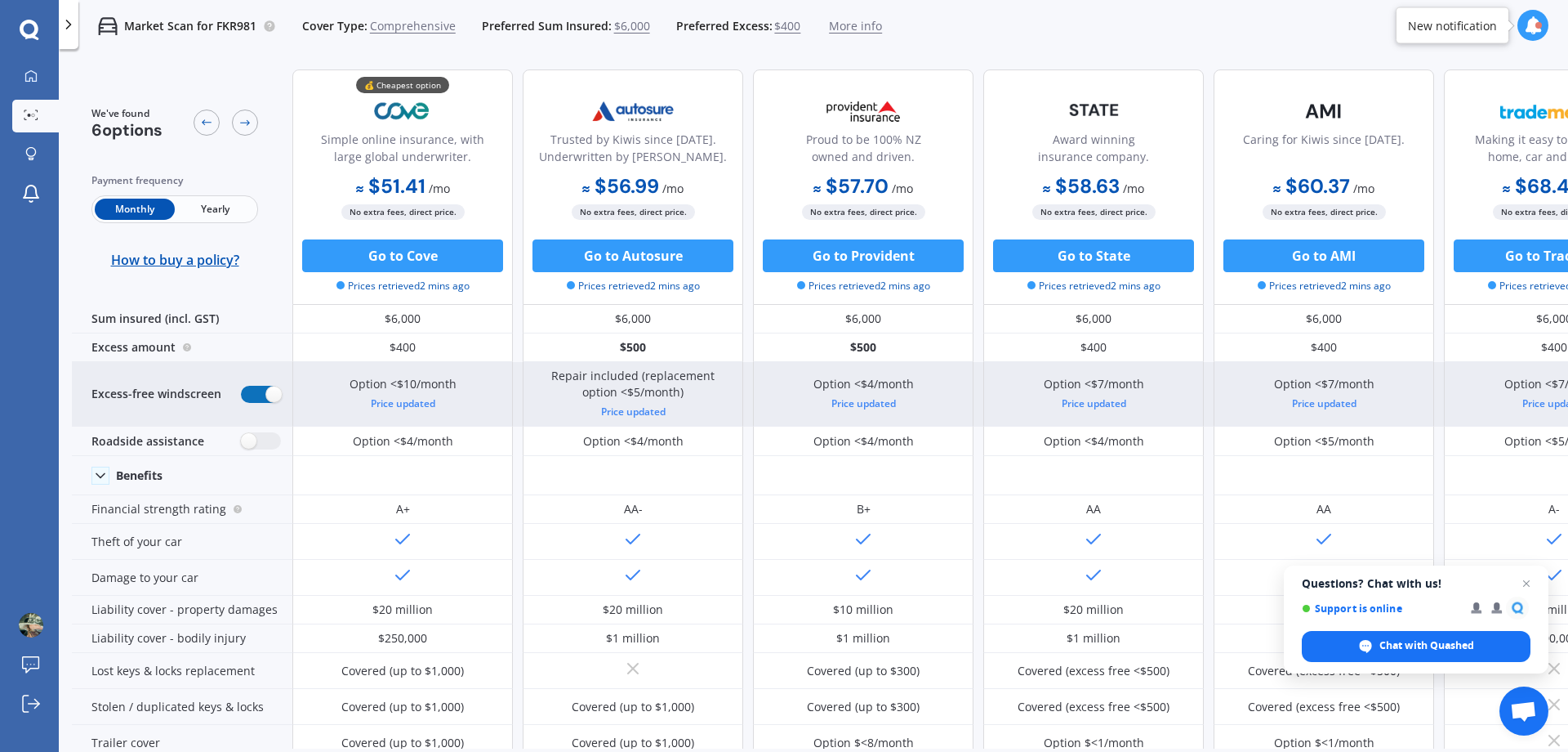
click at [252, 388] on label at bounding box center [260, 394] width 40 height 17
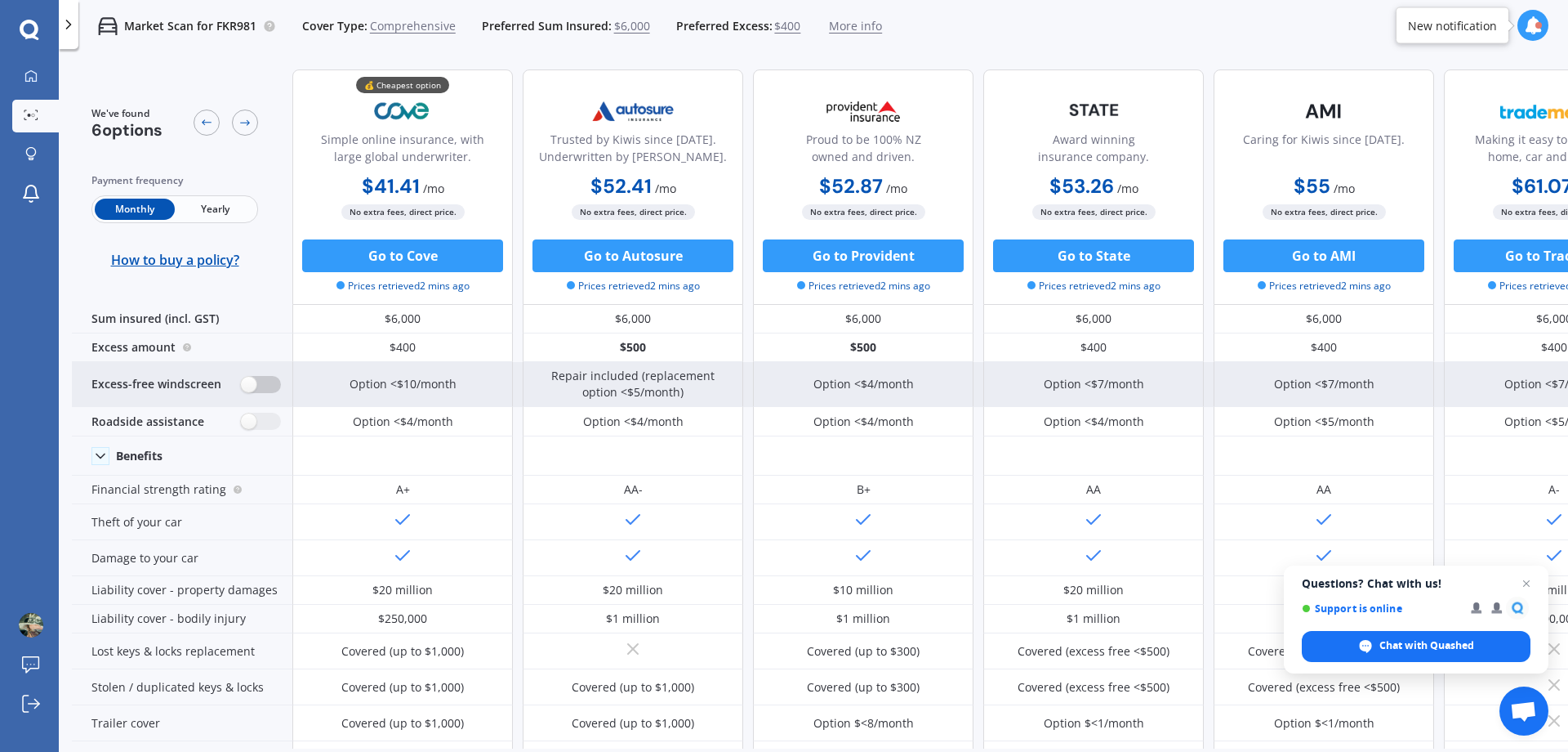
click at [269, 382] on label at bounding box center [260, 384] width 40 height 17
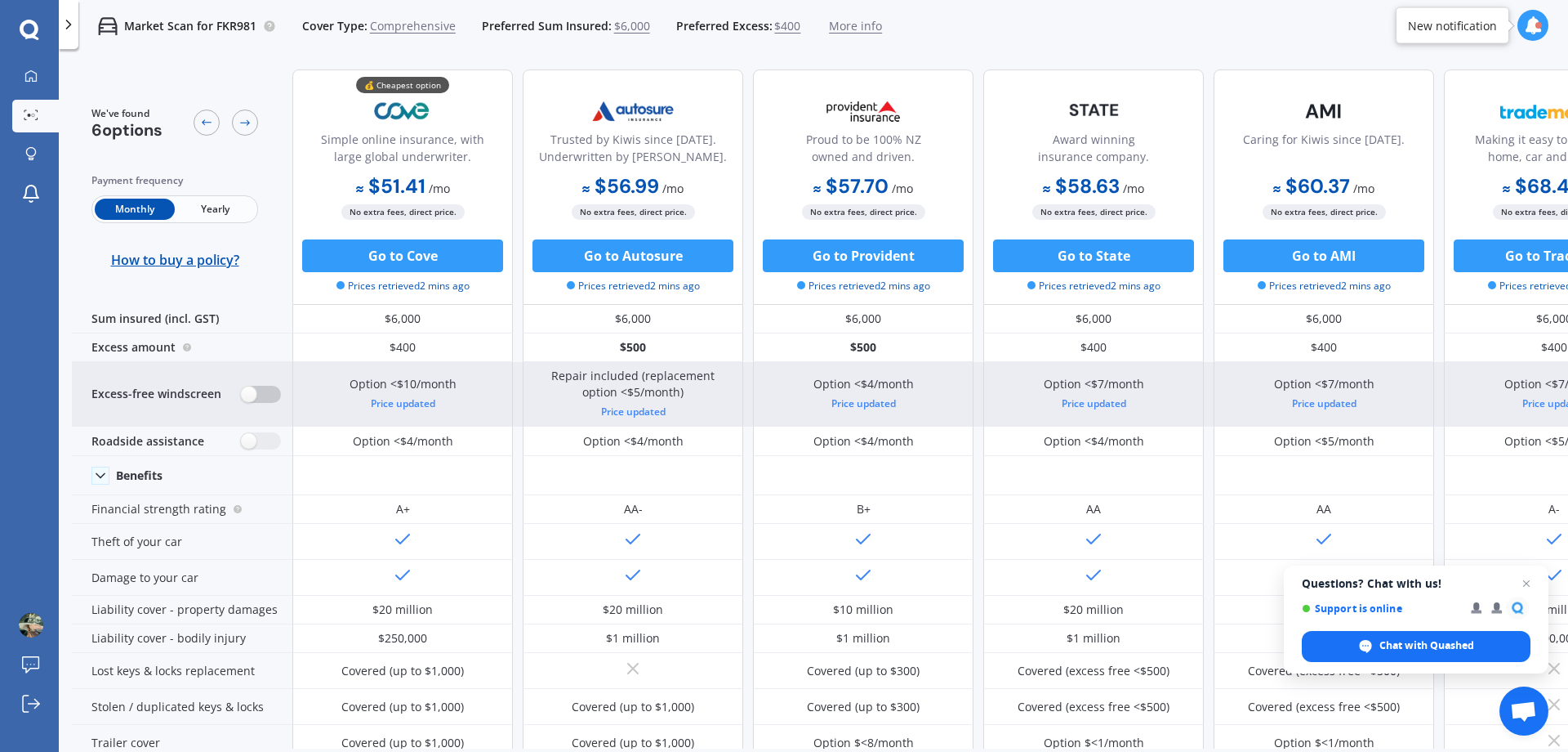
radio input "true"
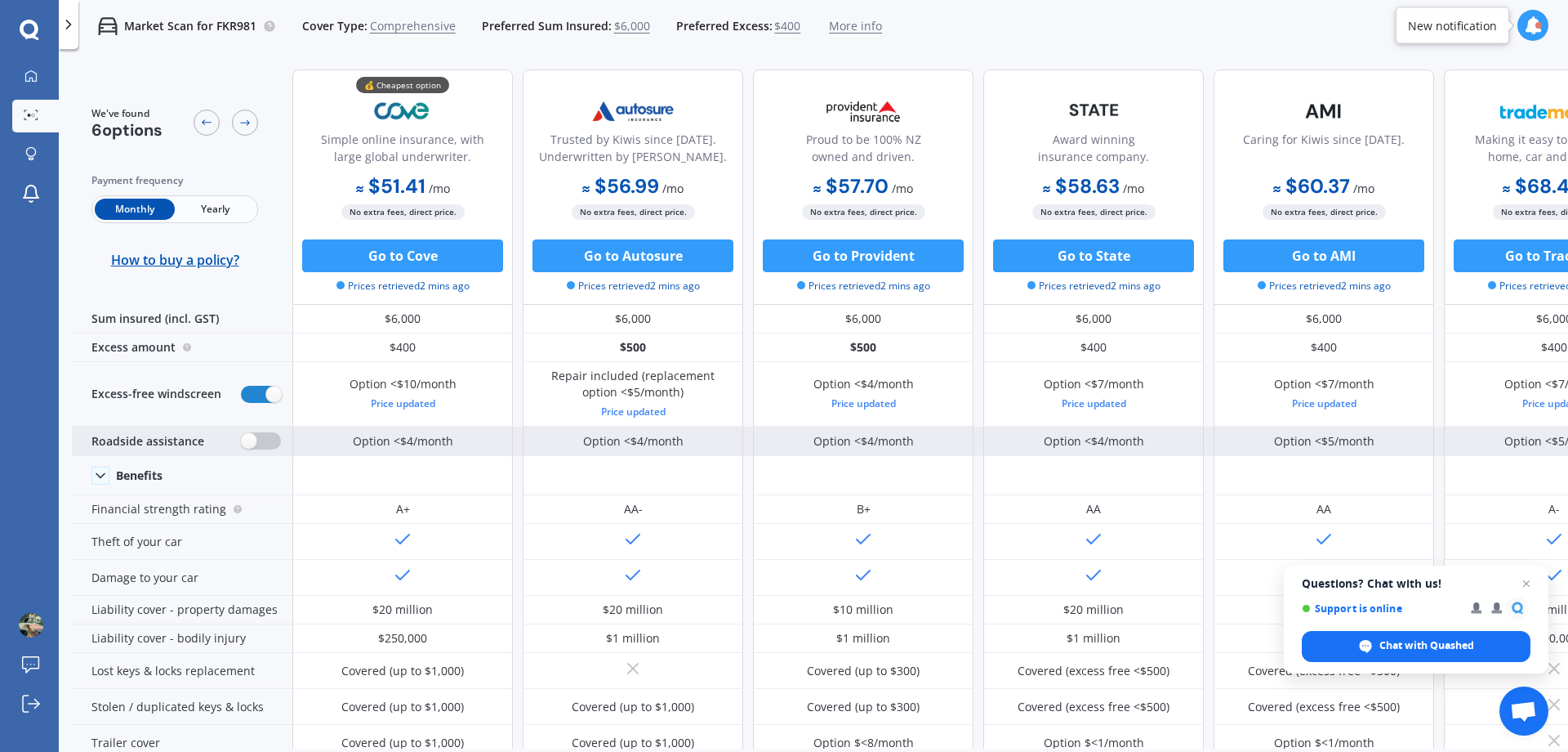
click at [262, 437] on label at bounding box center [260, 440] width 40 height 17
radio input "true"
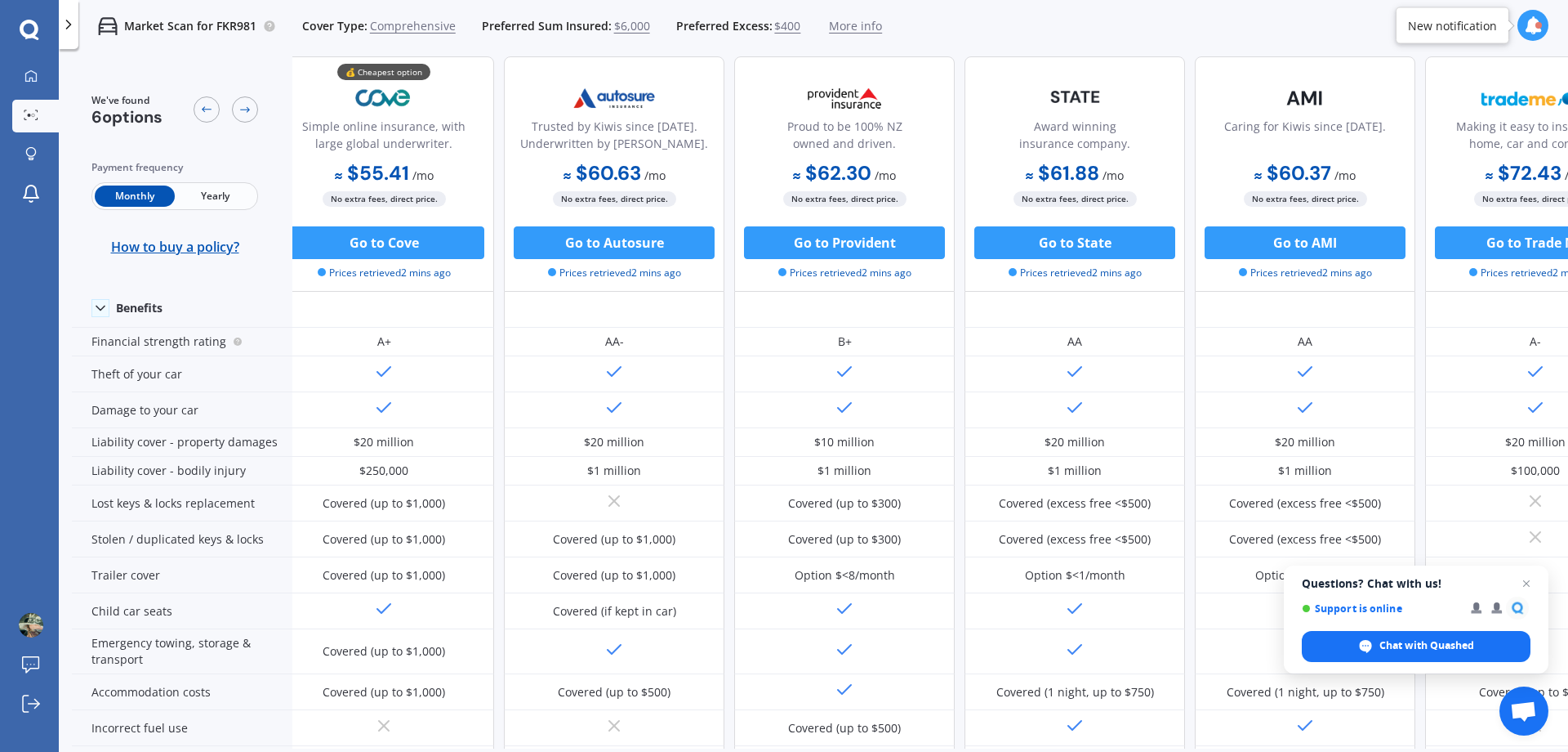
scroll to position [186, 0]
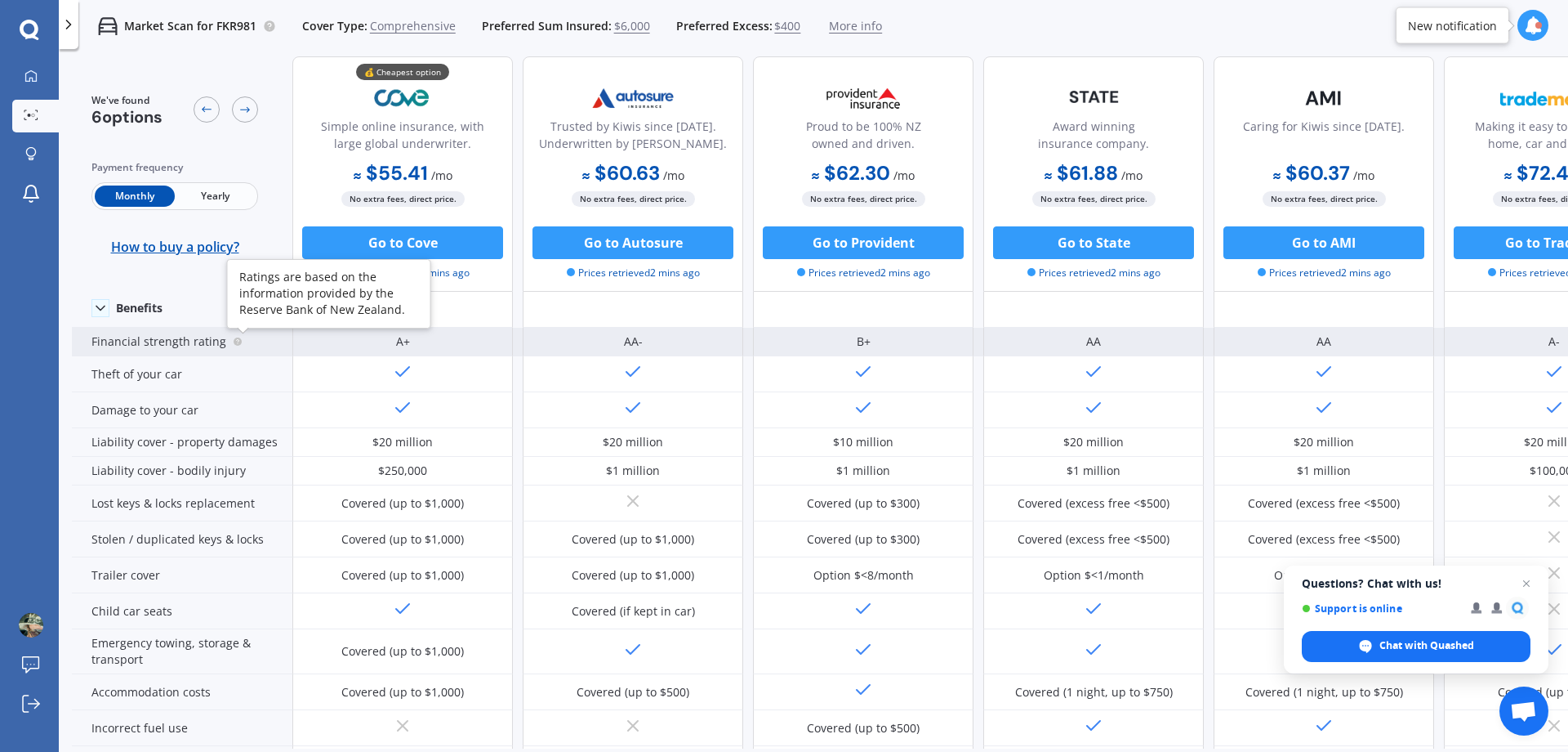
click at [233, 339] on circle at bounding box center [237, 341] width 8 height 8
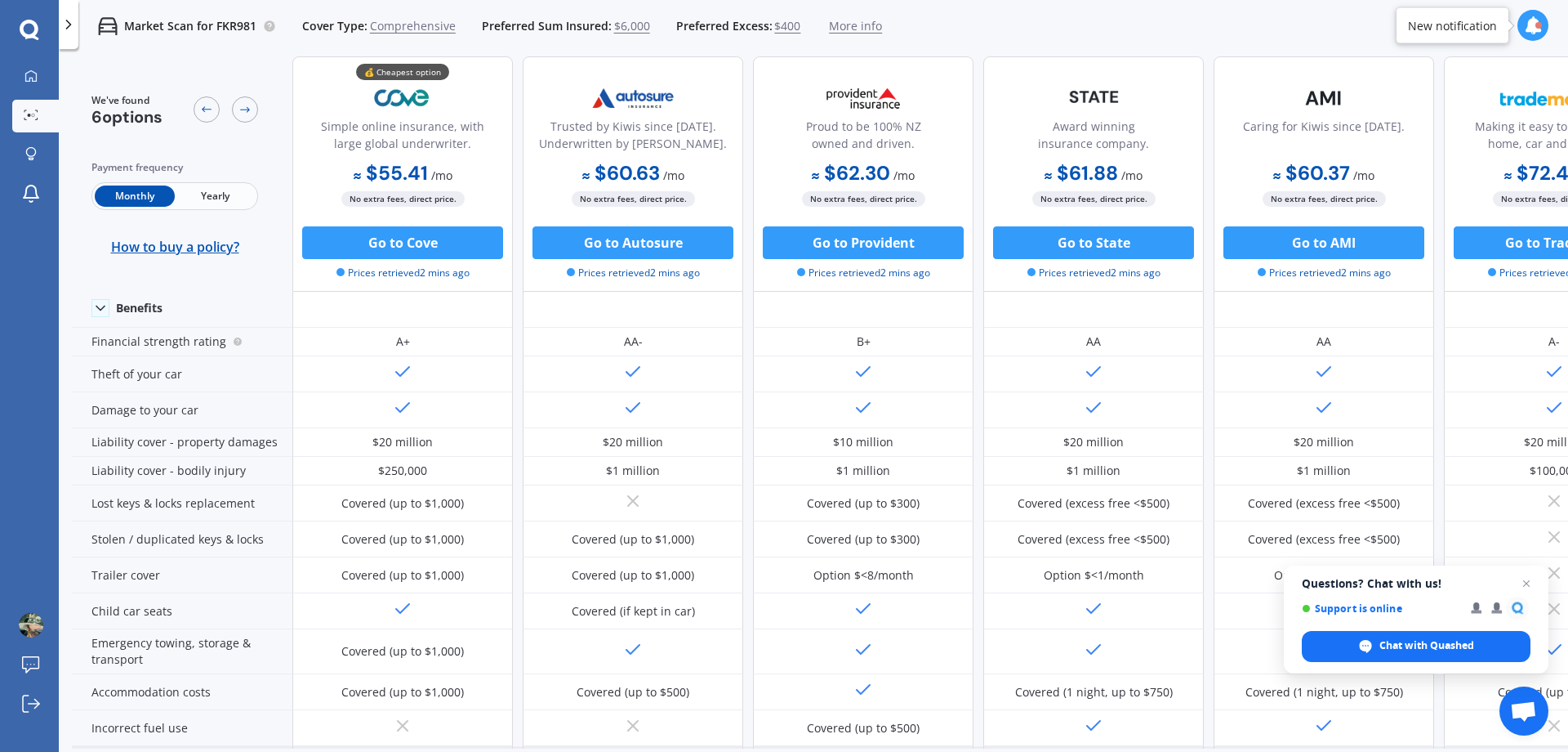
scroll to position [0, 0]
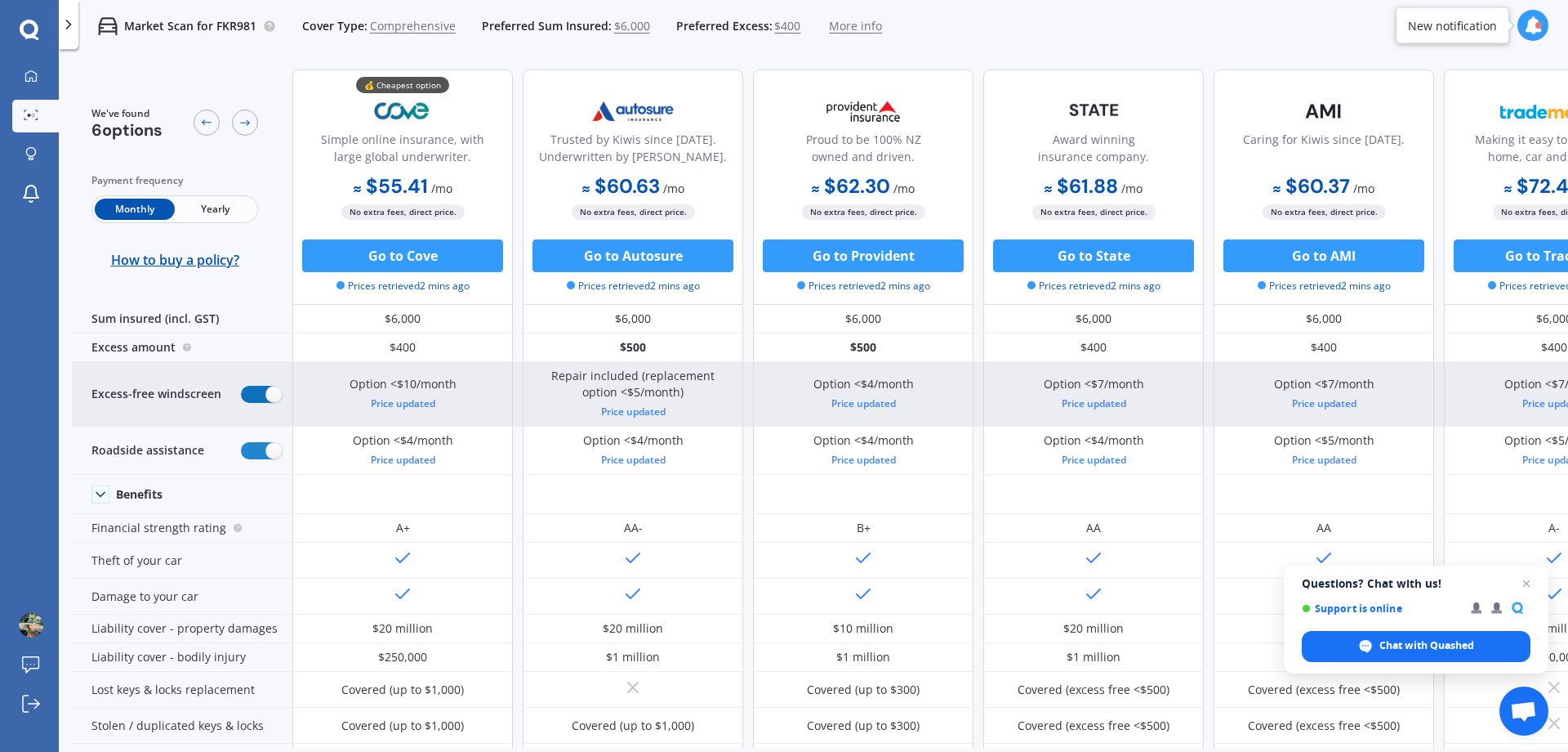
click at [250, 392] on label at bounding box center [260, 394] width 40 height 17
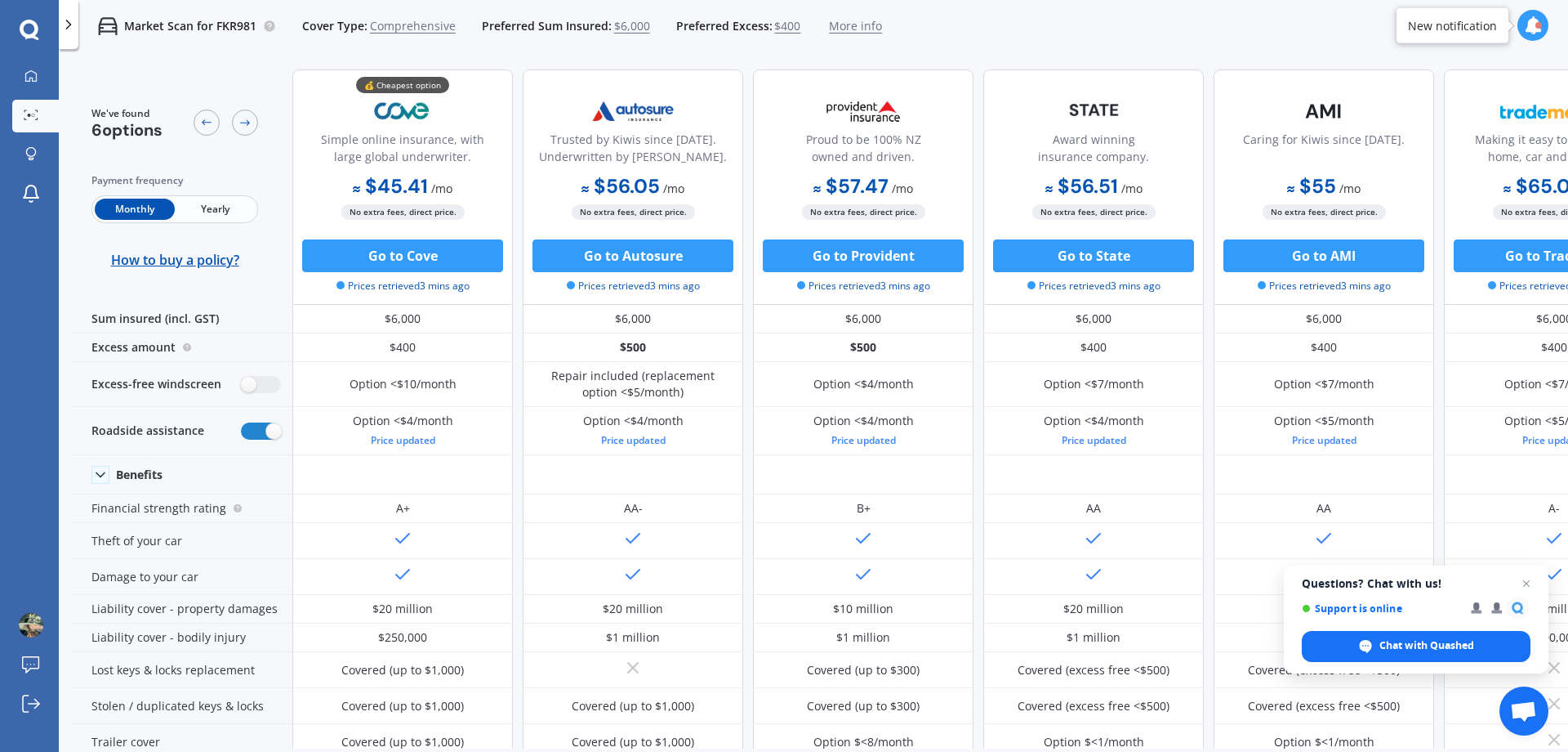
click at [208, 204] on span "Yearly" at bounding box center [215, 209] width 80 height 21
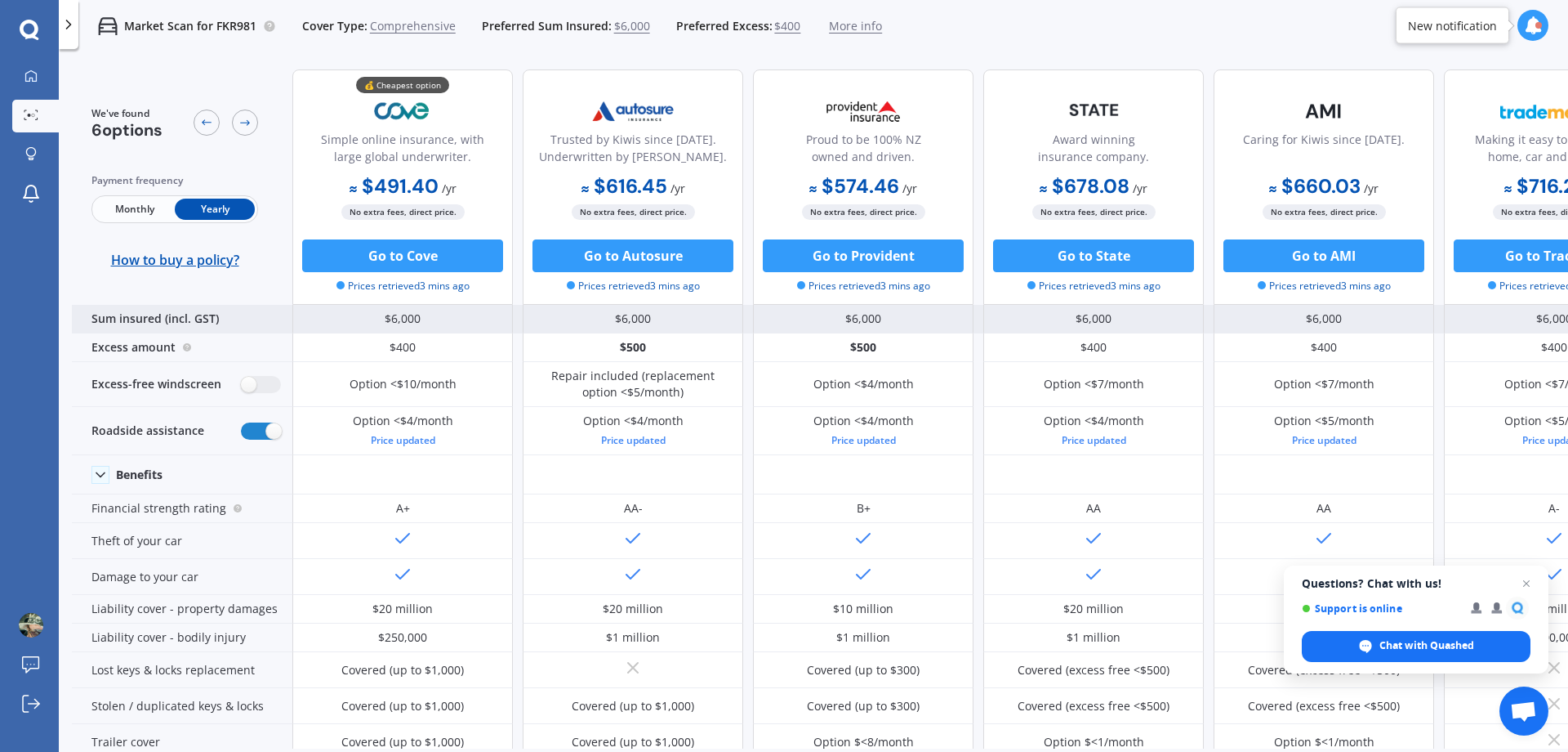
click at [404, 316] on div "$6,000" at bounding box center [403, 319] width 221 height 29
click at [408, 318] on div "$6,000" at bounding box center [403, 319] width 221 height 29
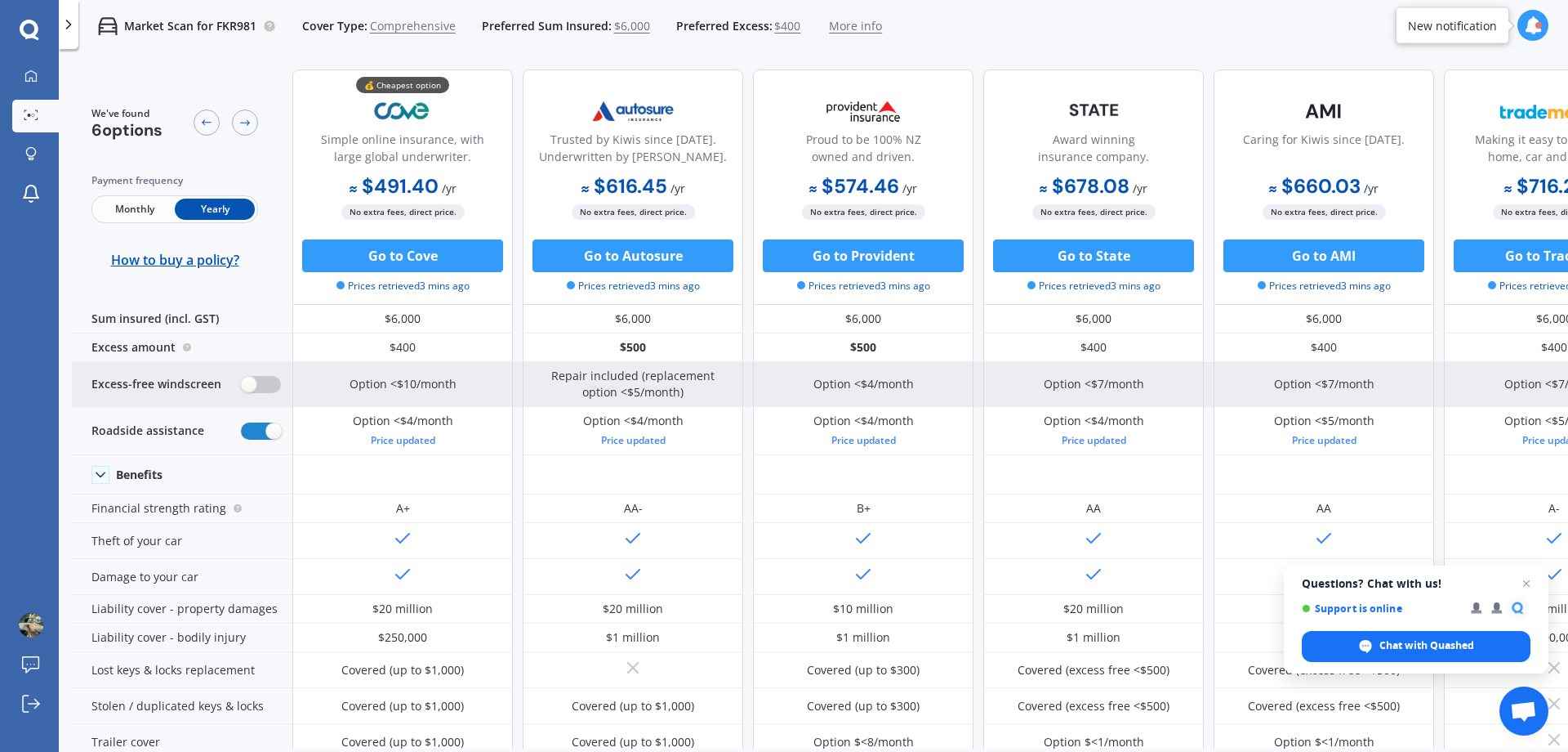
click at [273, 380] on label at bounding box center [260, 384] width 40 height 17
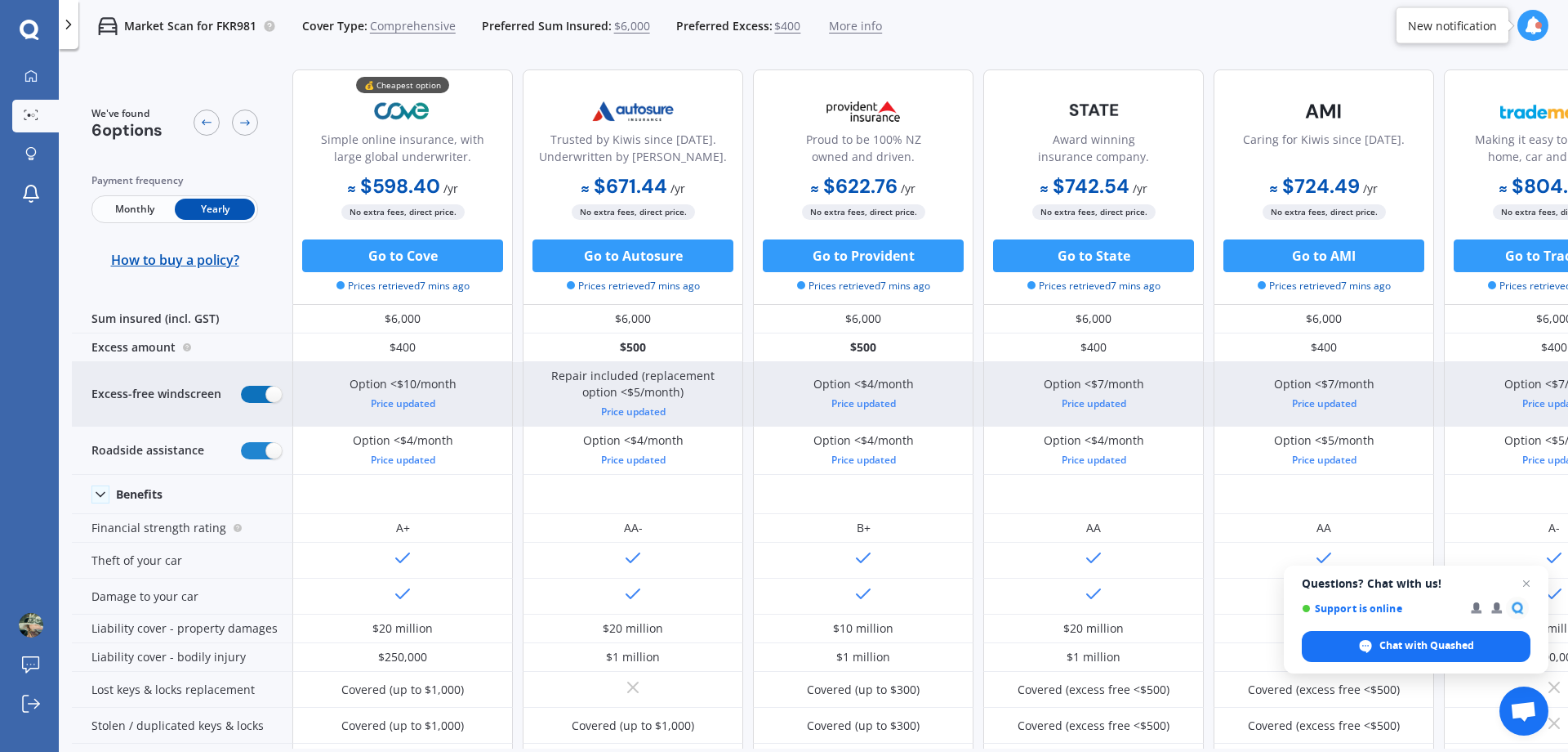
click at [246, 387] on label at bounding box center [260, 394] width 40 height 17
radio input "false"
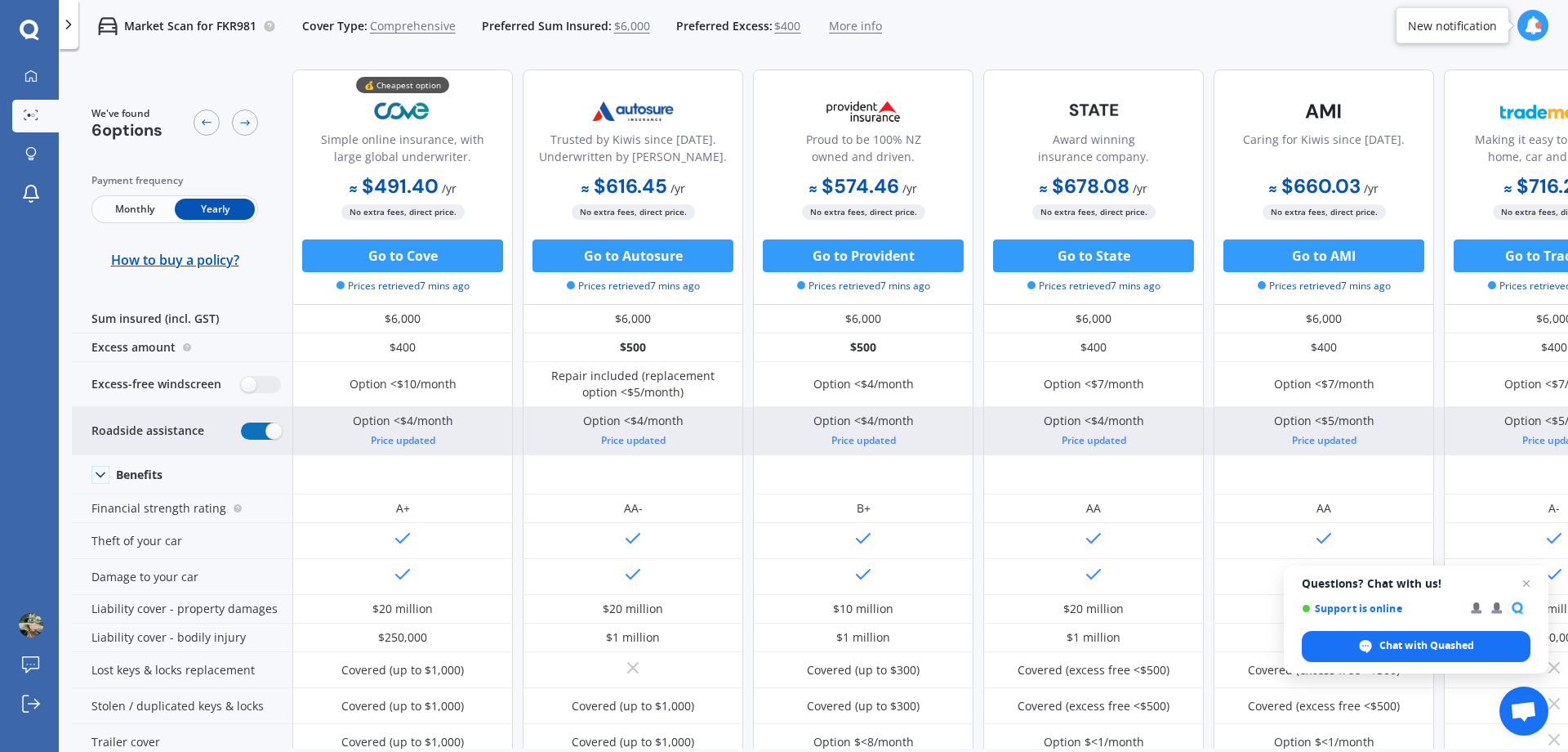
click at [256, 425] on label at bounding box center [260, 430] width 40 height 17
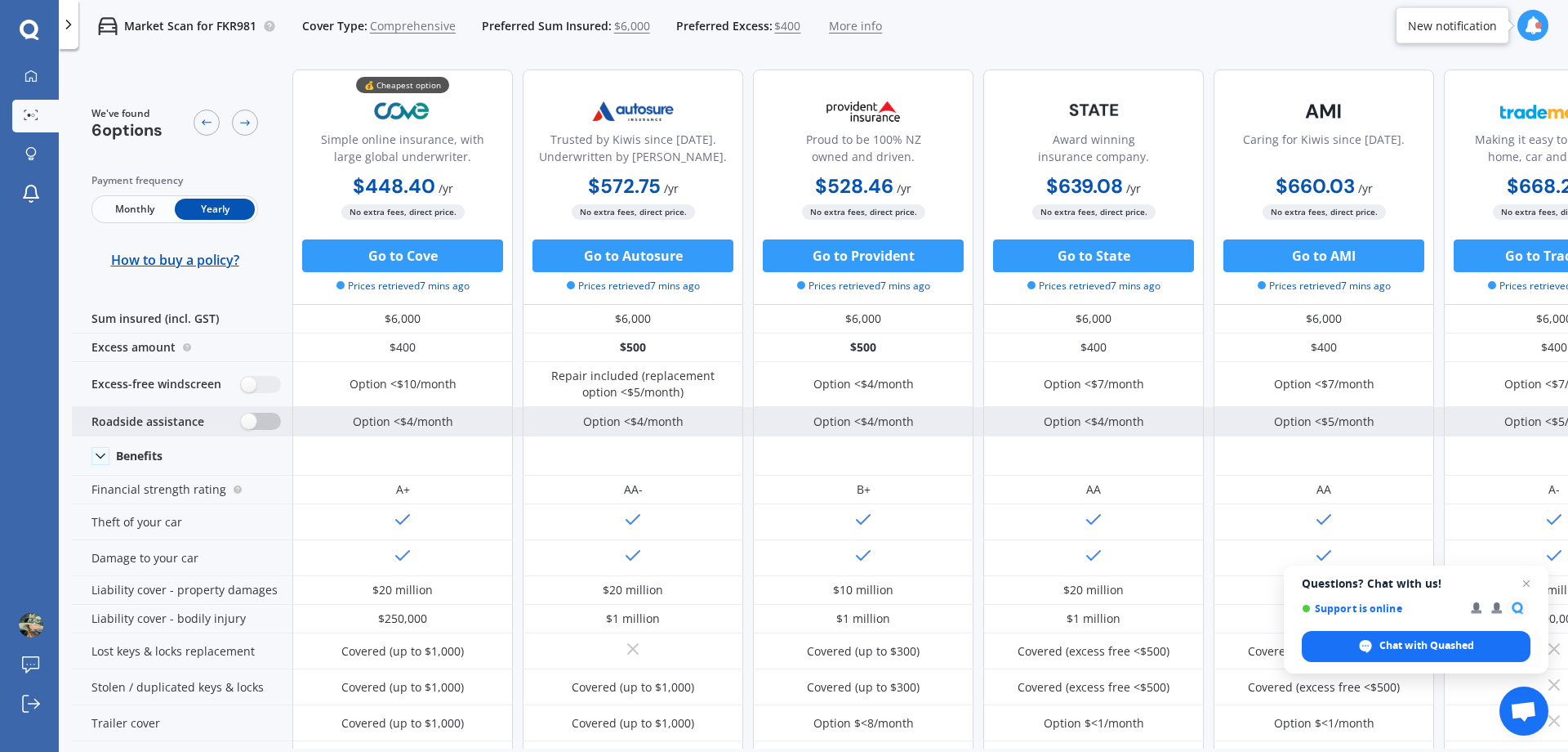
click at [269, 414] on label at bounding box center [260, 421] width 40 height 17
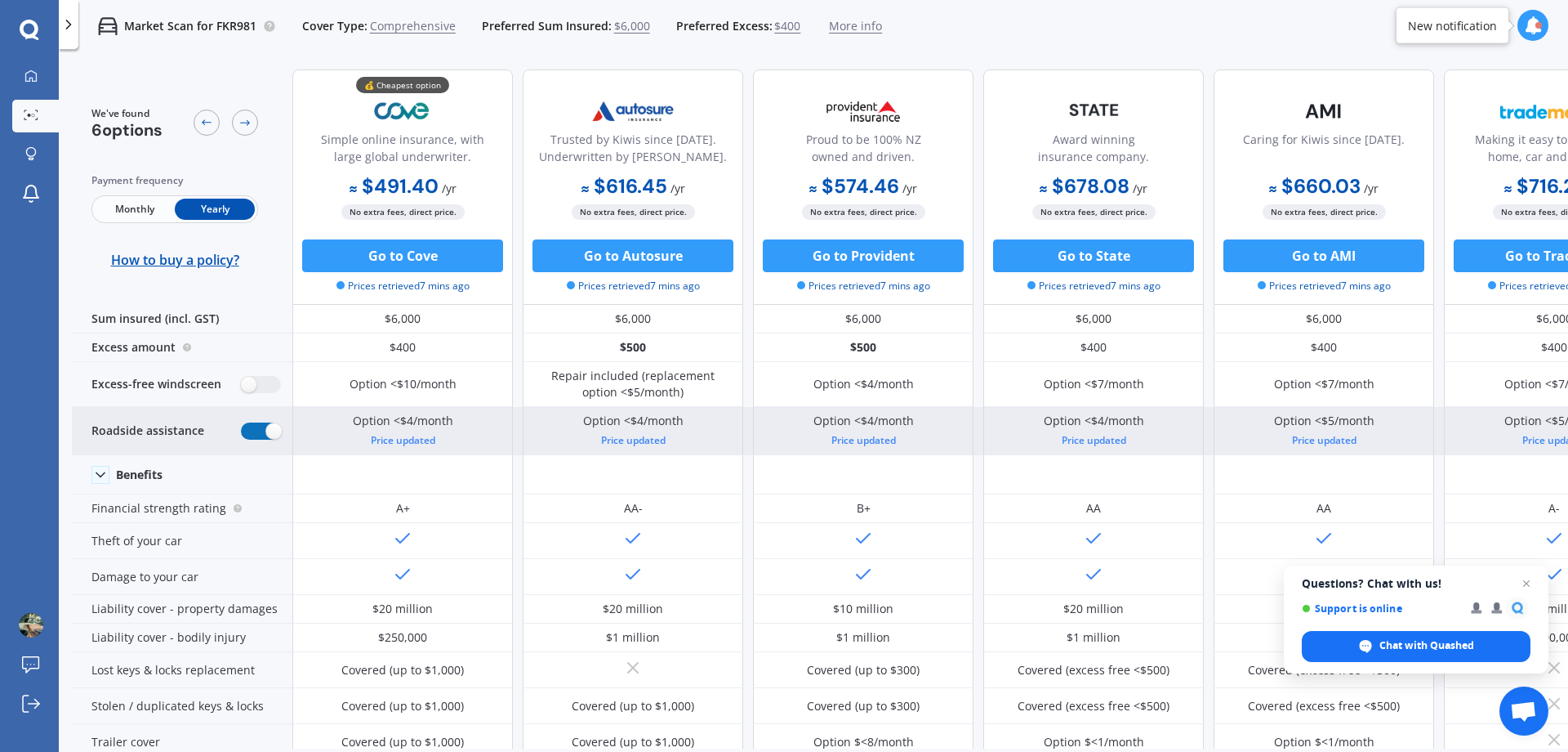
click at [248, 426] on label at bounding box center [260, 430] width 40 height 17
radio input "false"
